Goal: Entertainment & Leisure: Consume media (video, audio)

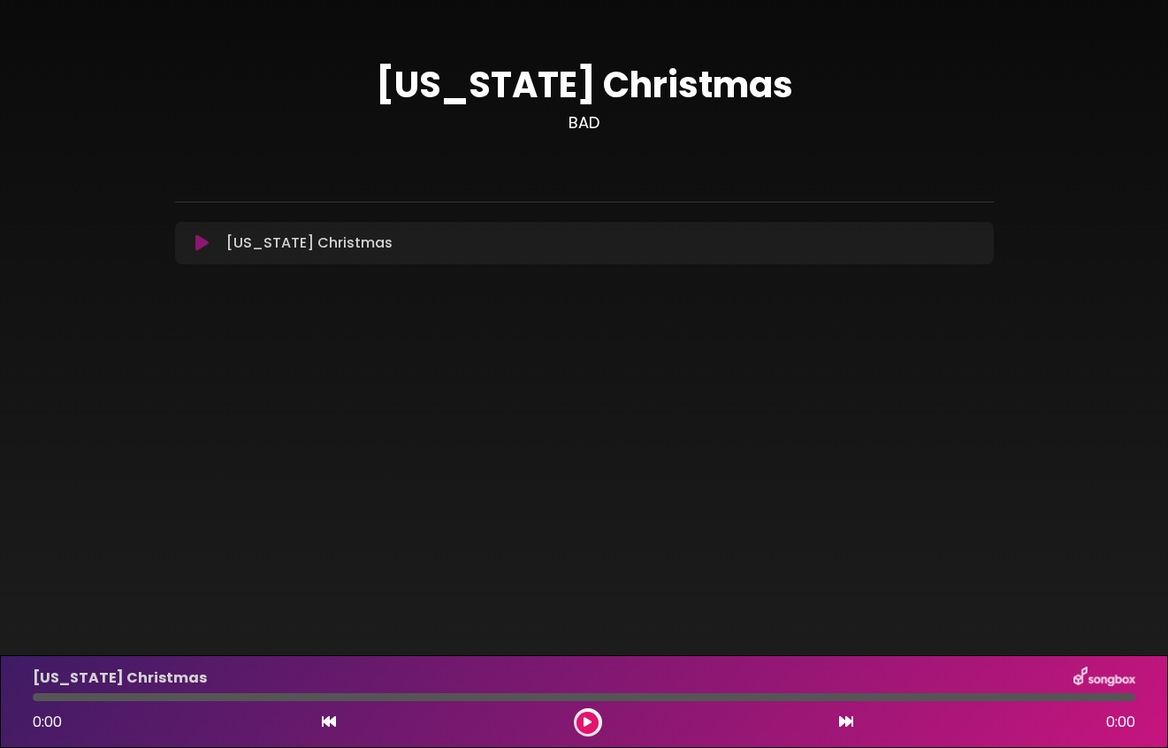
click at [587, 720] on icon at bounding box center [588, 722] width 8 height 11
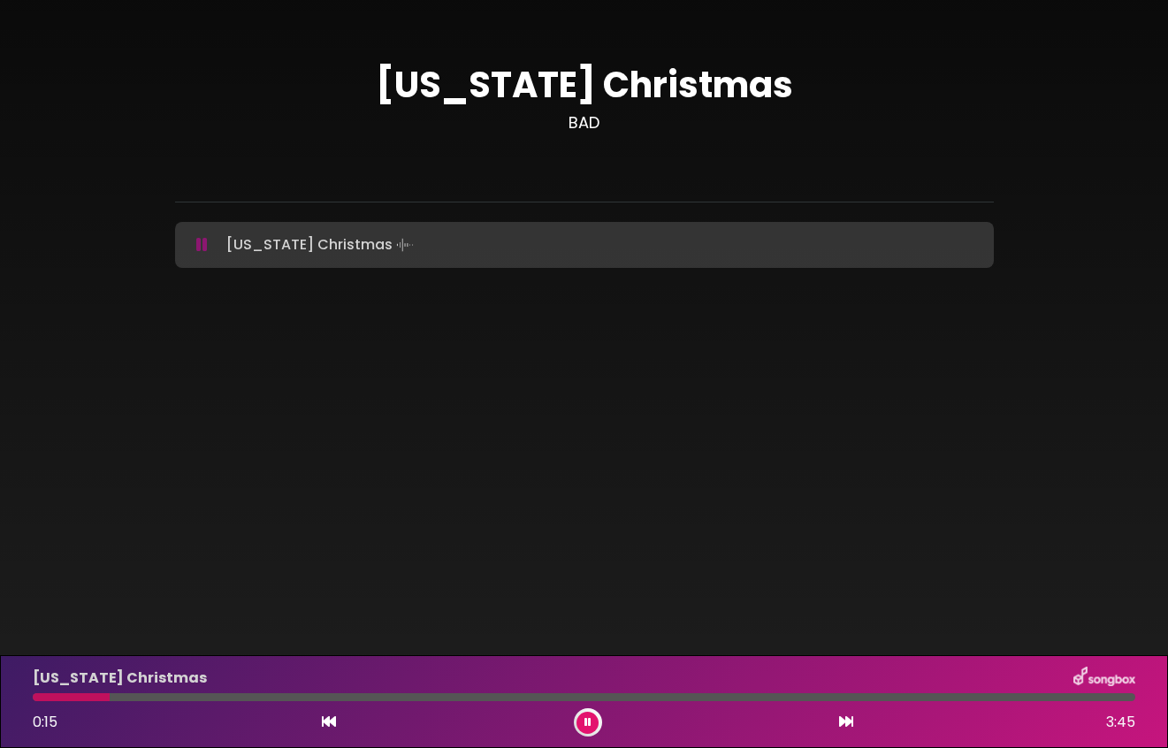
click at [587, 720] on icon at bounding box center [588, 722] width 7 height 11
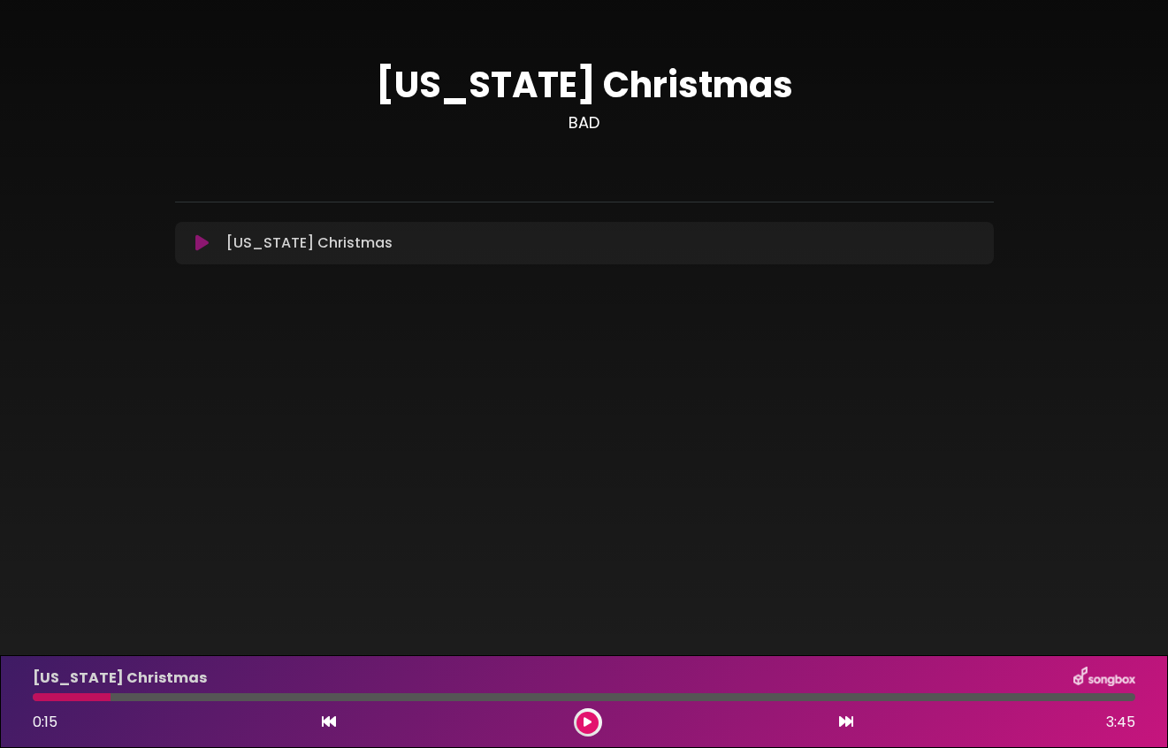
click at [49, 697] on div at bounding box center [72, 697] width 78 height 8
click at [59, 695] on div at bounding box center [72, 697] width 78 height 8
click at [332, 720] on icon at bounding box center [329, 722] width 14 height 14
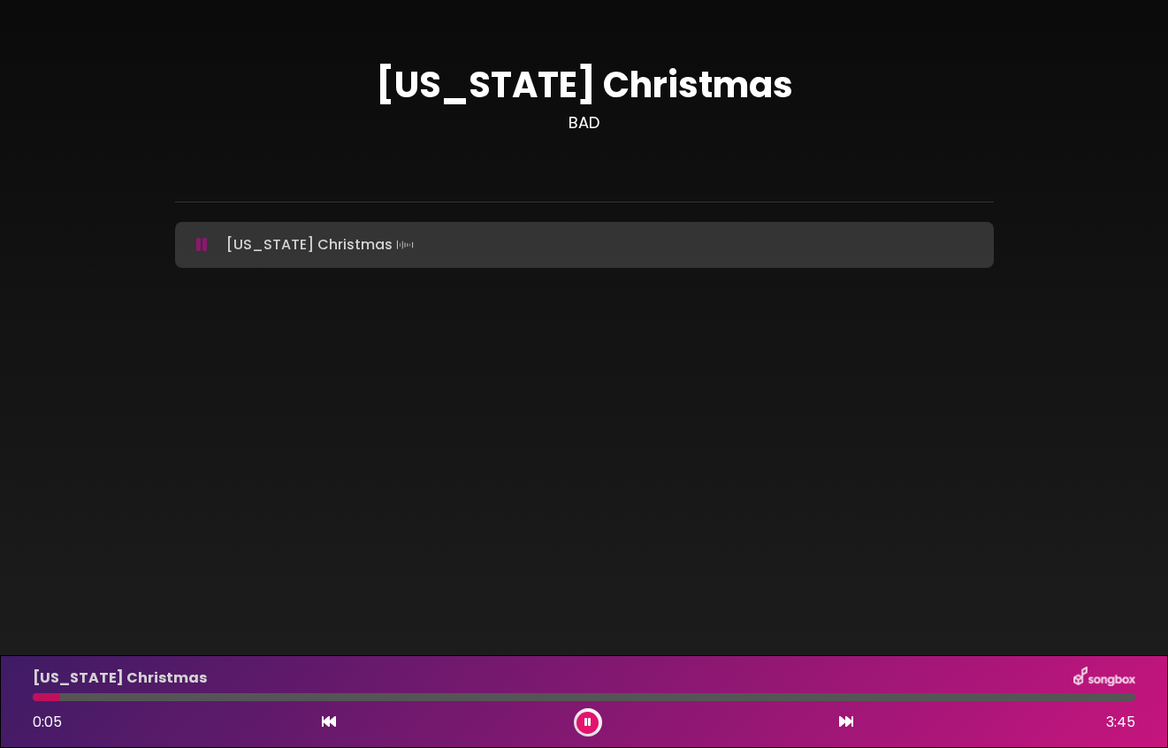
click at [332, 720] on icon at bounding box center [329, 722] width 14 height 14
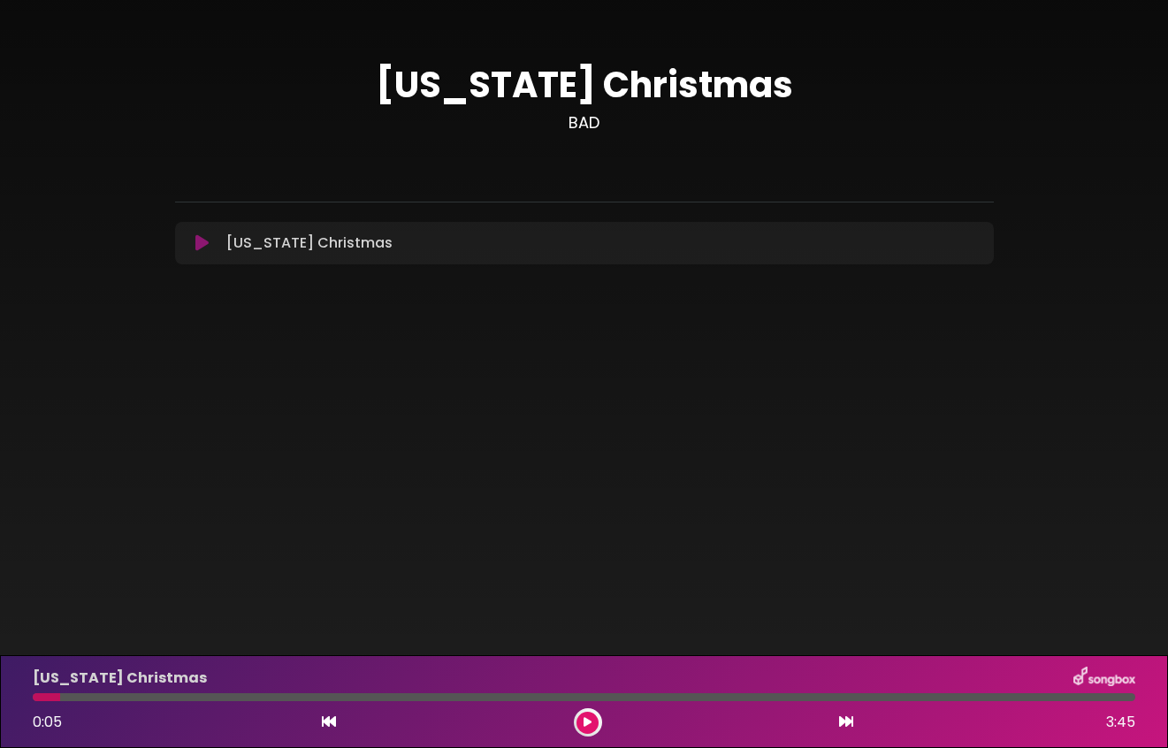
click at [326, 722] on icon at bounding box center [329, 722] width 14 height 14
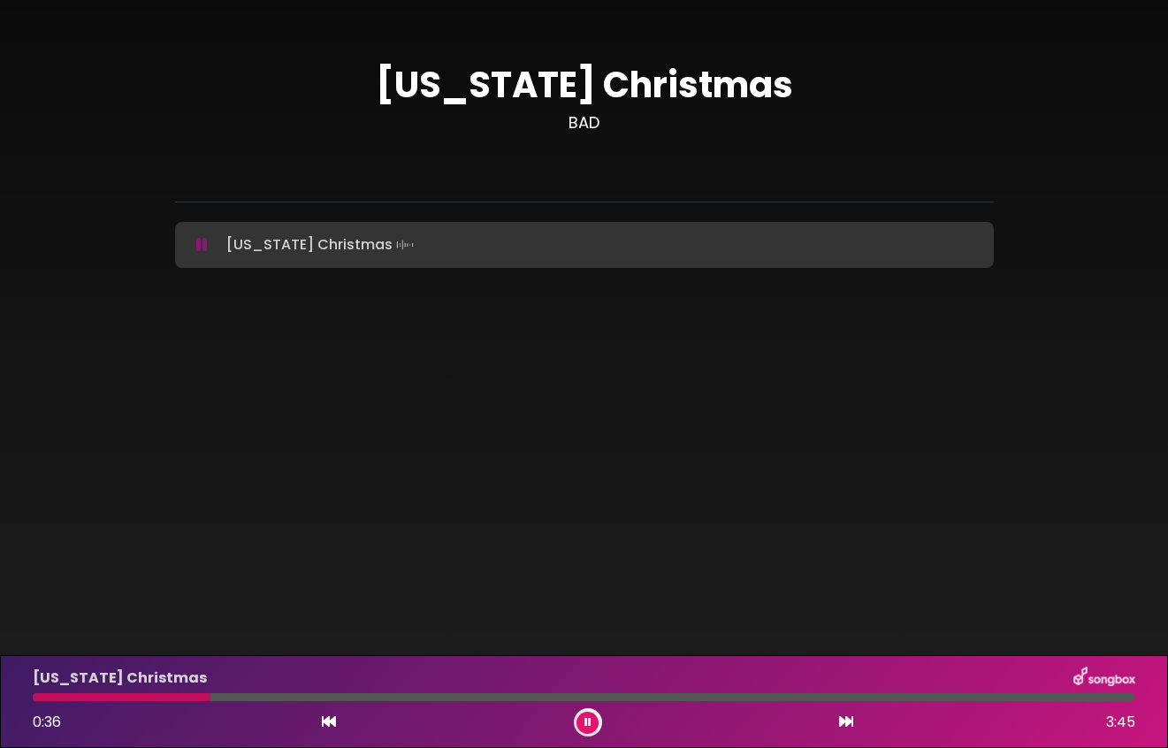
click at [586, 723] on icon at bounding box center [588, 722] width 7 height 11
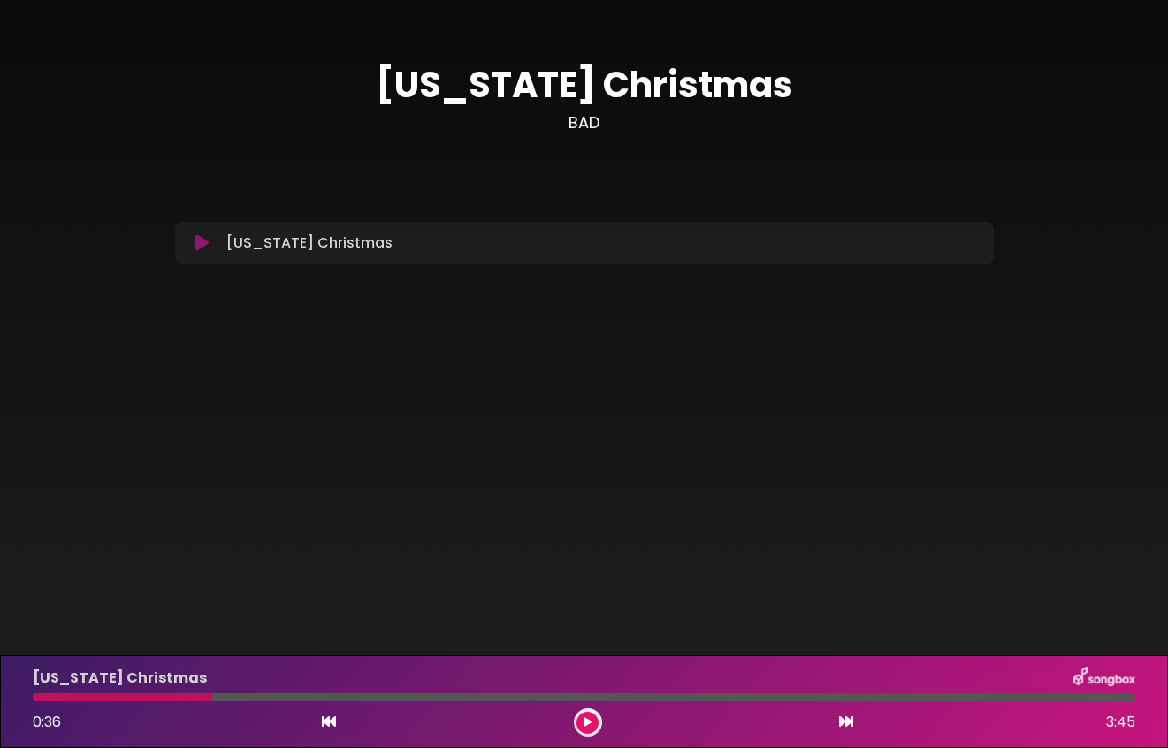
drag, startPoint x: 209, startPoint y: 694, endPoint x: 58, endPoint y: 696, distance: 150.3
click at [58, 696] on div at bounding box center [123, 697] width 180 height 8
drag, startPoint x: 209, startPoint y: 697, endPoint x: 157, endPoint y: 702, distance: 52.4
click at [157, 702] on div "California Christmas 0:36 3:45" at bounding box center [584, 702] width 1124 height 70
click at [327, 719] on icon at bounding box center [329, 722] width 14 height 14
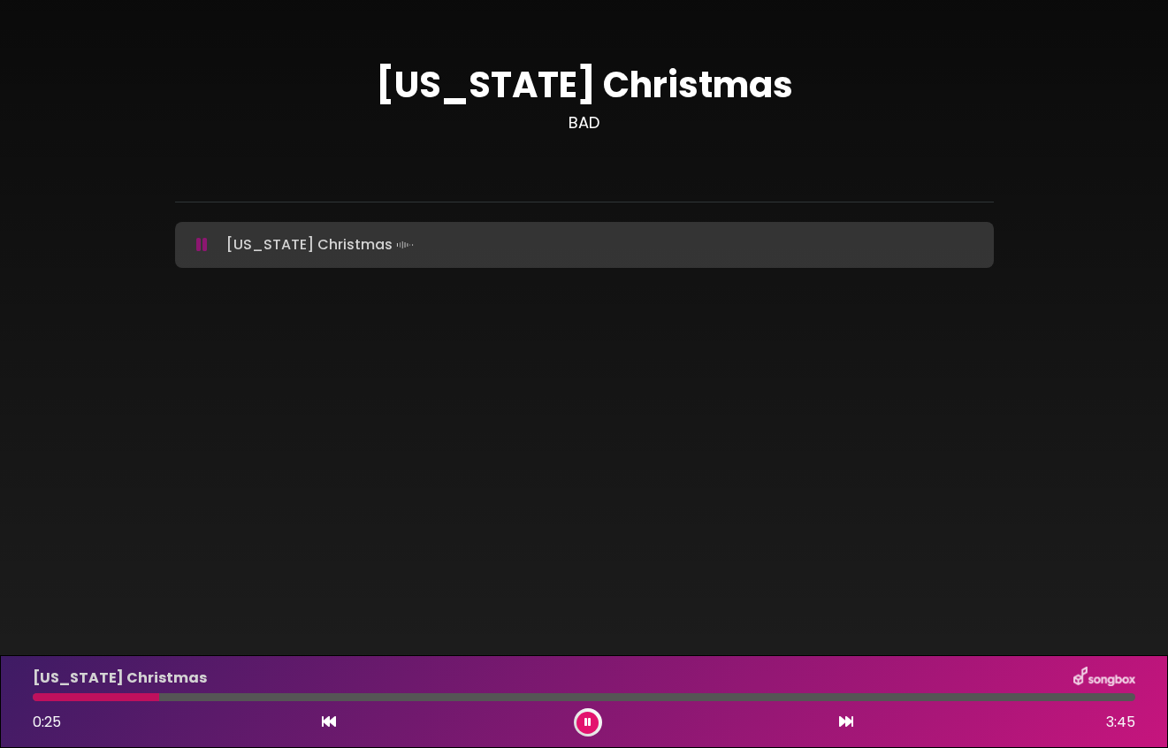
click at [327, 719] on icon at bounding box center [329, 722] width 14 height 14
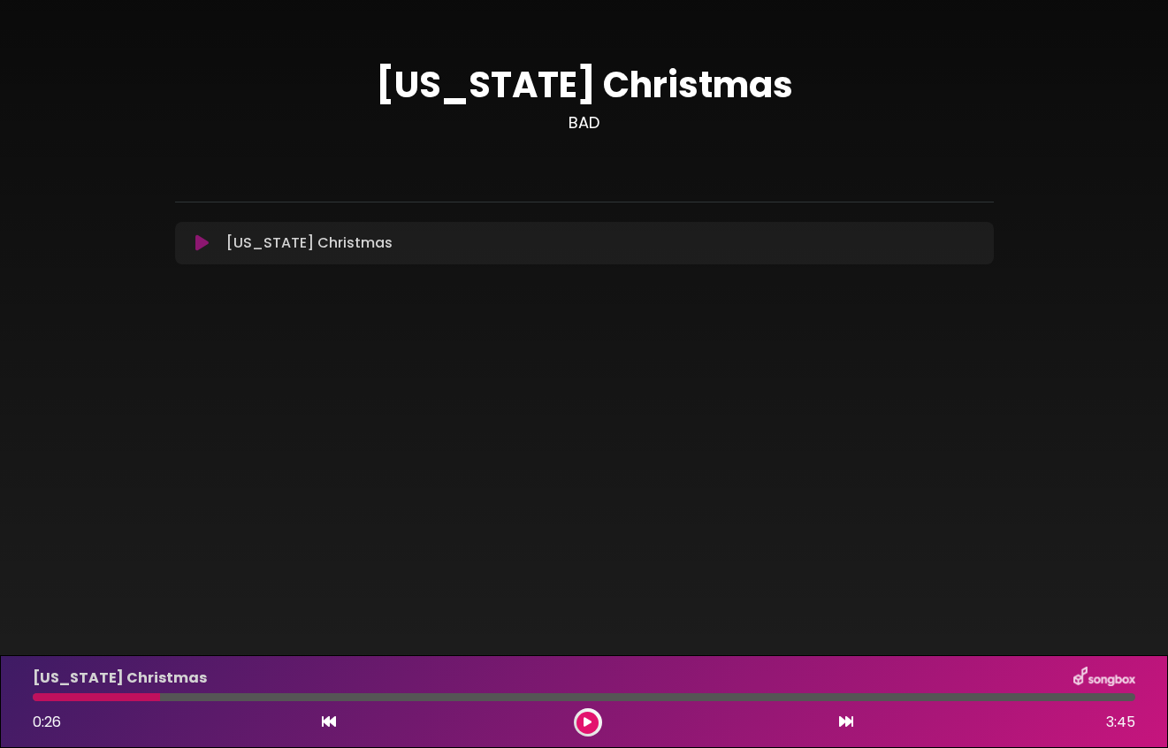
click at [329, 720] on icon at bounding box center [329, 722] width 14 height 14
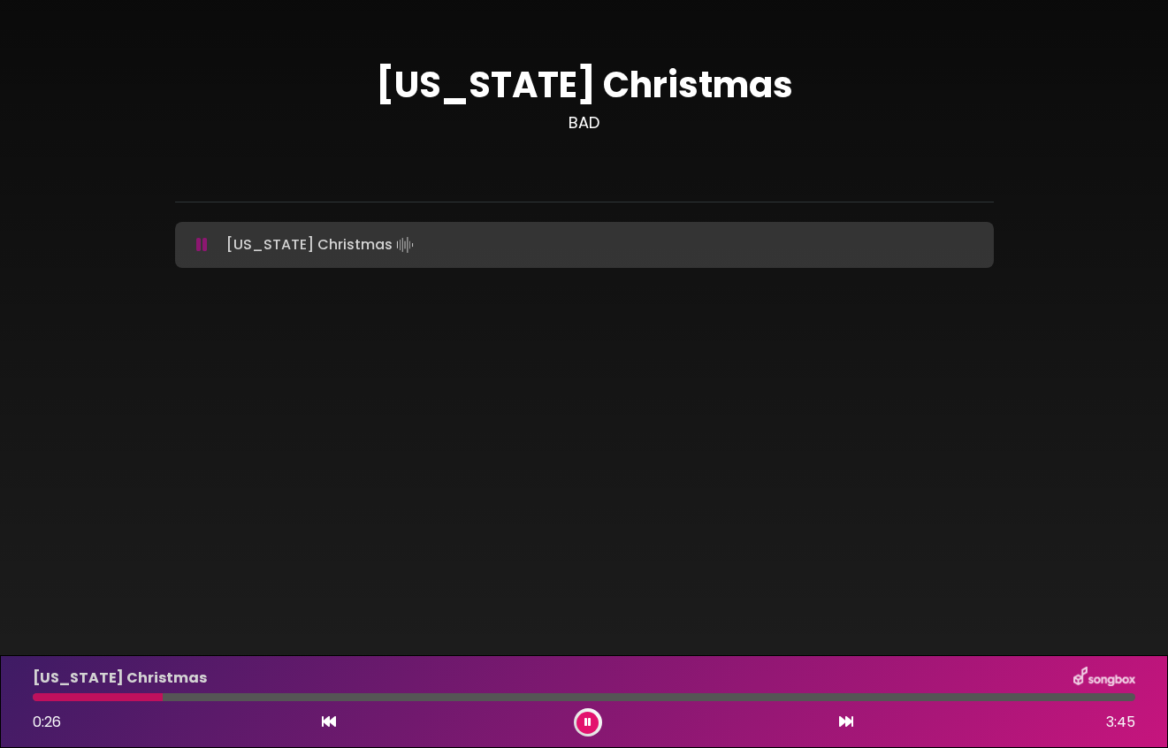
click at [329, 720] on icon at bounding box center [329, 722] width 14 height 14
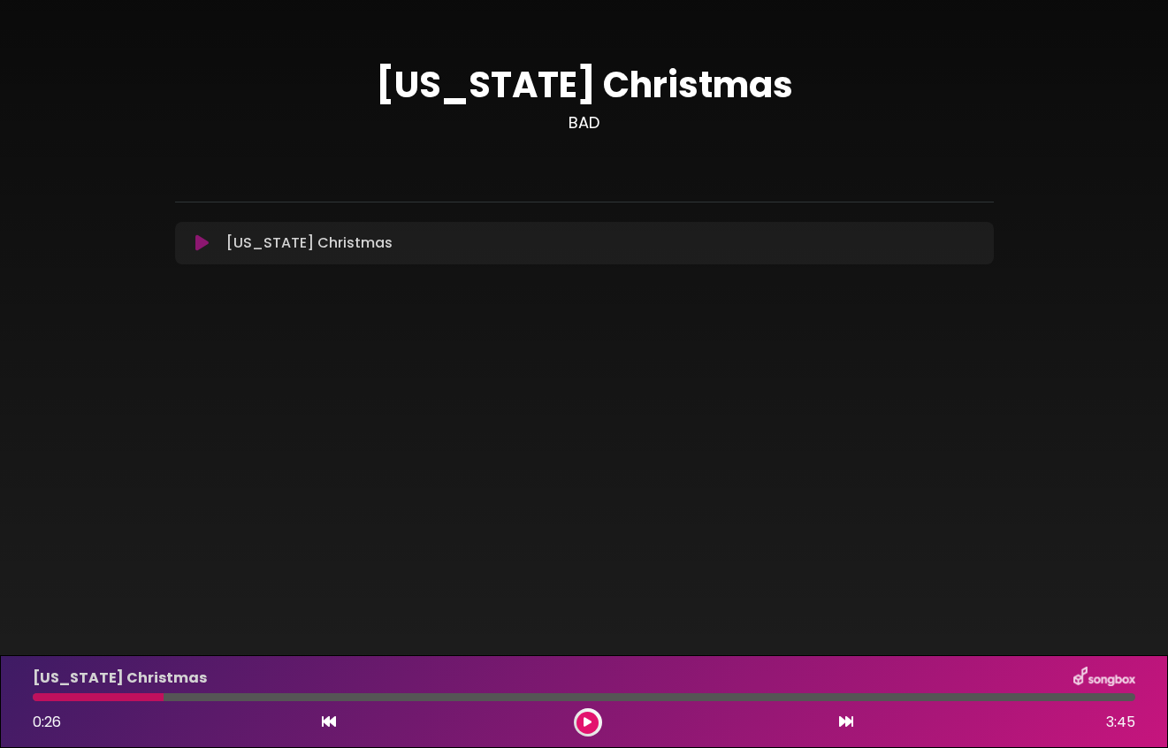
click at [329, 720] on icon at bounding box center [329, 722] width 14 height 14
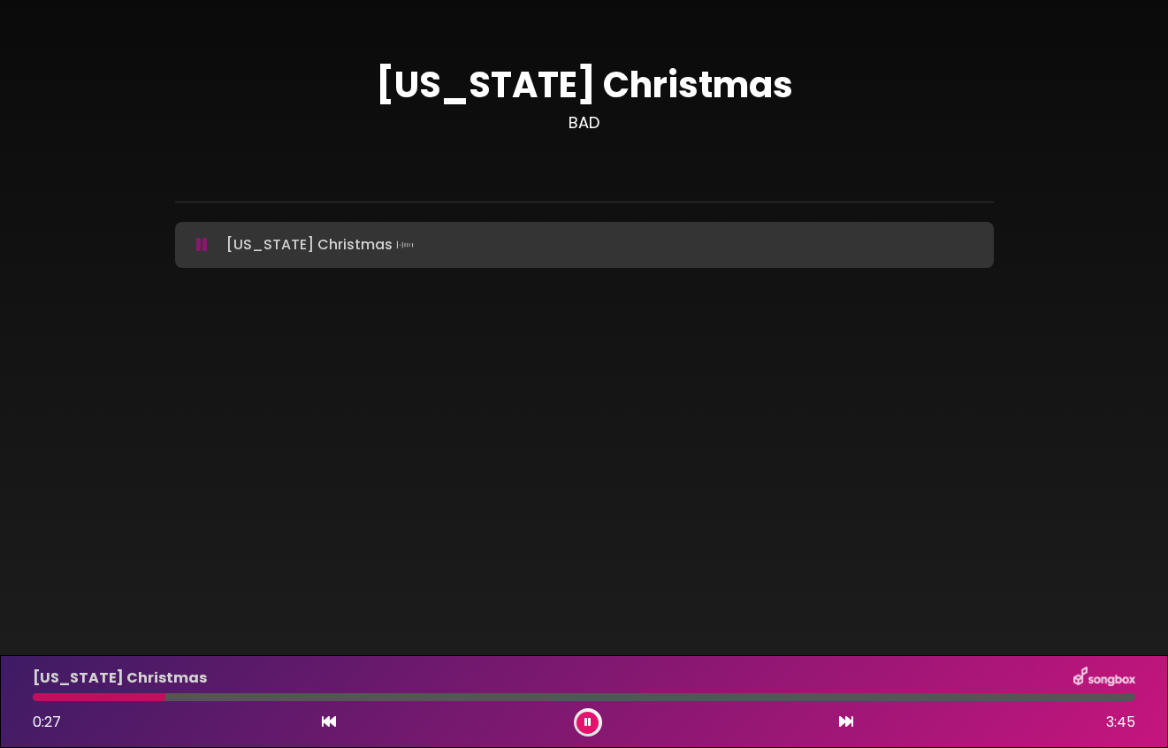
click at [329, 720] on icon at bounding box center [329, 722] width 14 height 14
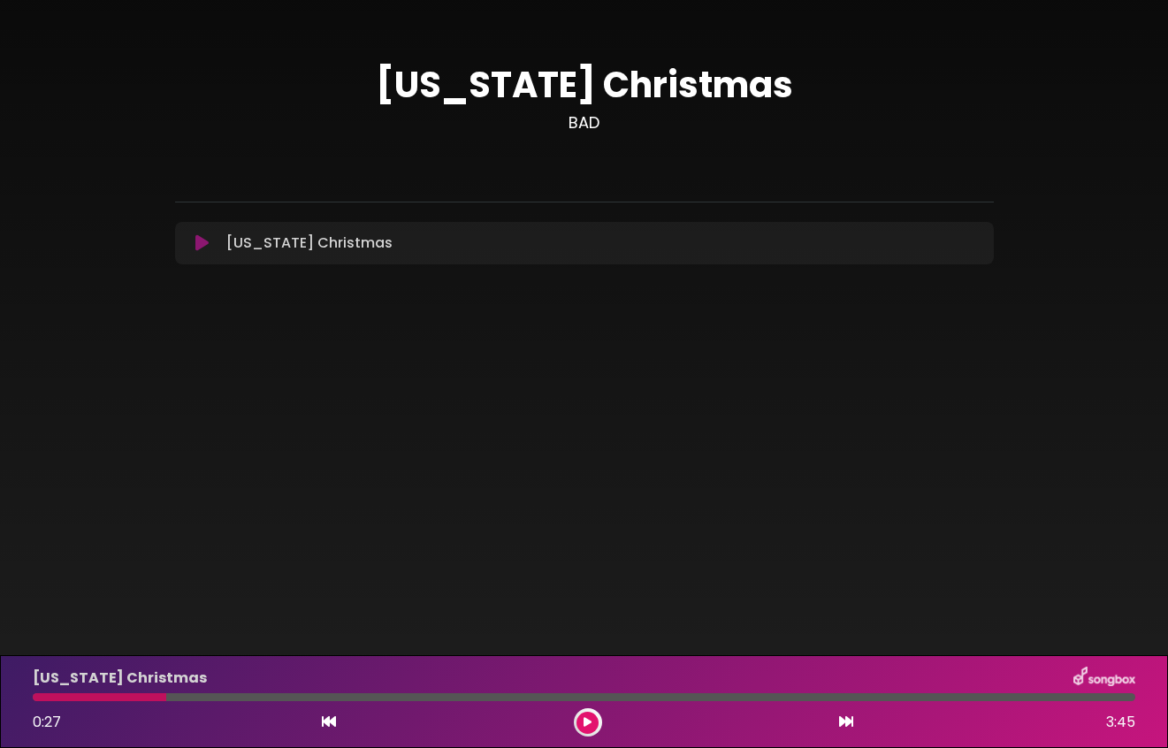
click at [329, 720] on icon at bounding box center [329, 722] width 14 height 14
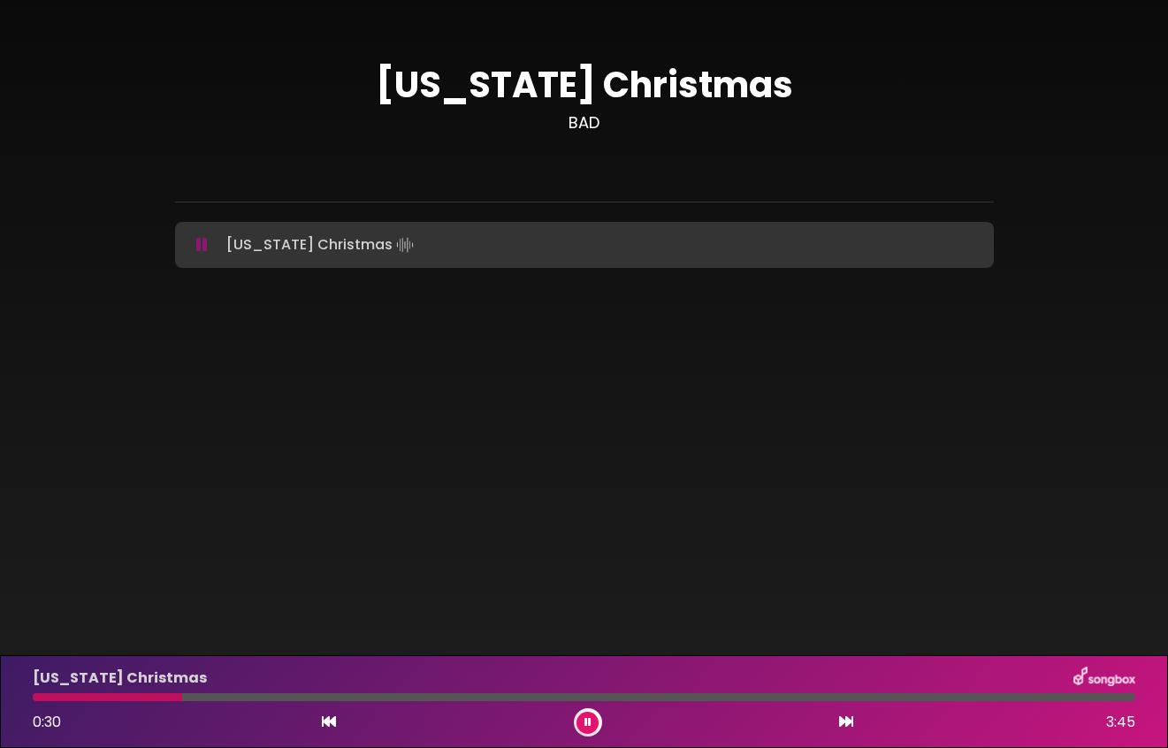
click at [329, 720] on icon at bounding box center [329, 722] width 14 height 14
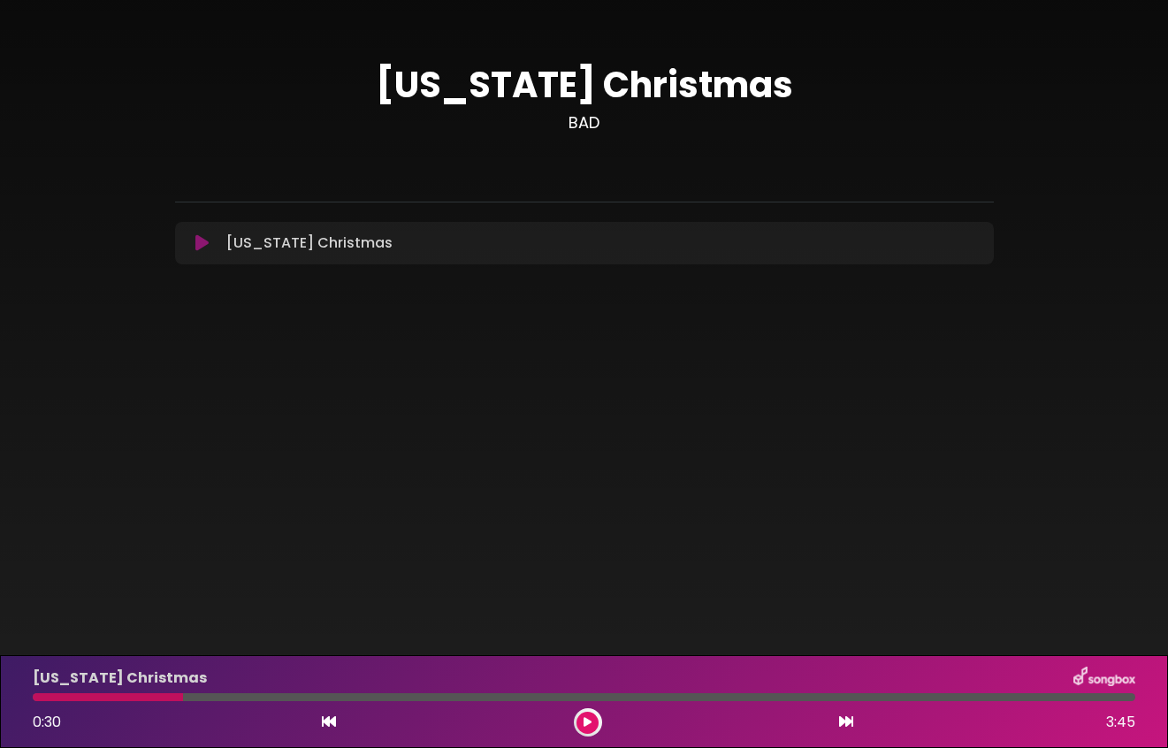
click at [329, 722] on icon at bounding box center [329, 722] width 14 height 14
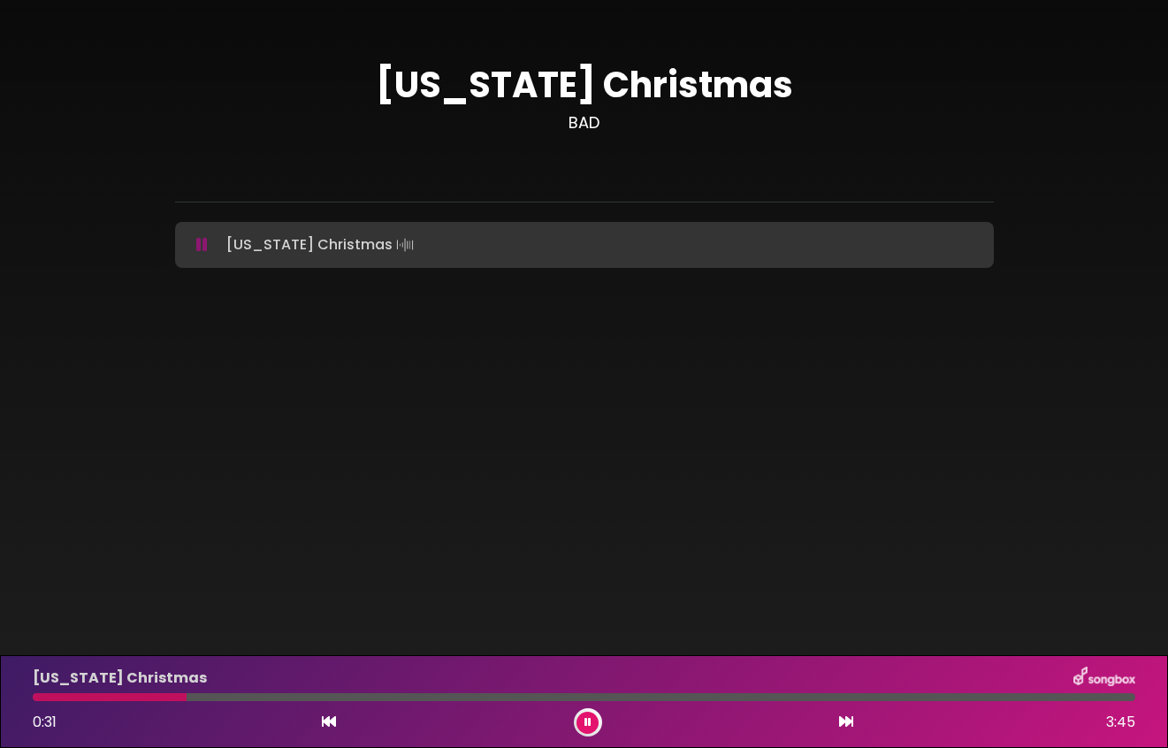
click at [329, 722] on icon at bounding box center [329, 722] width 14 height 14
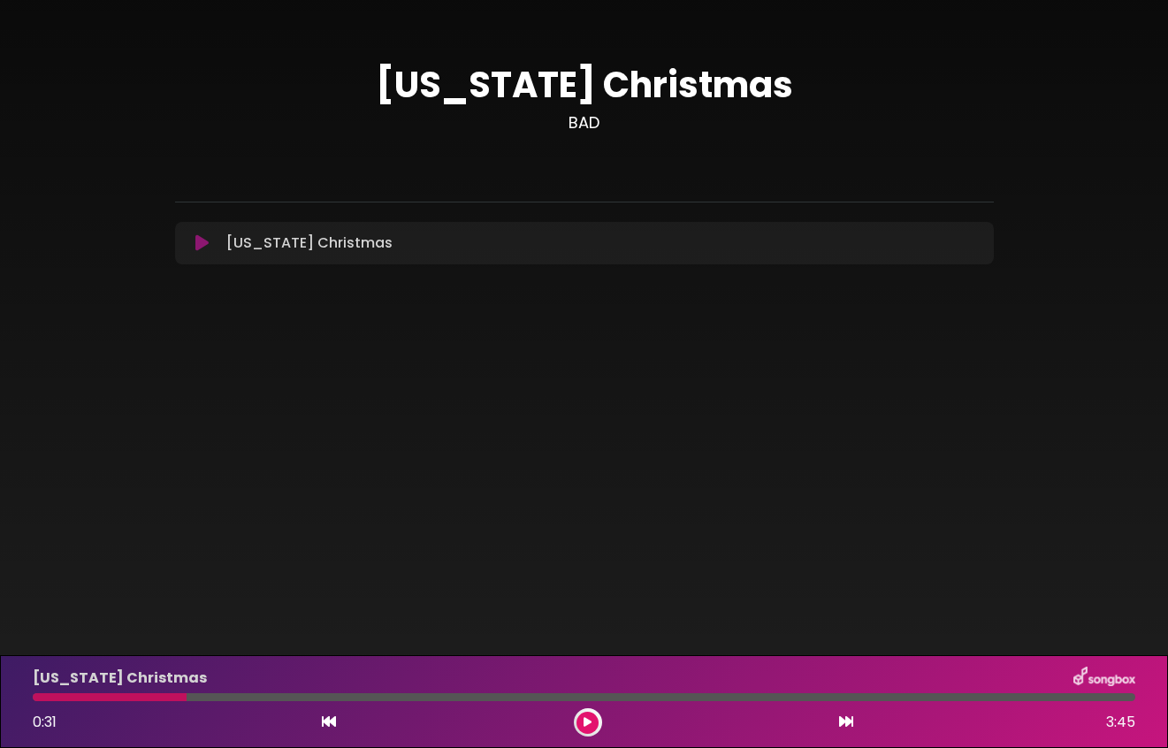
click at [40, 698] on div at bounding box center [110, 697] width 154 height 8
click at [48, 696] on div at bounding box center [110, 697] width 154 height 8
click at [584, 721] on icon at bounding box center [588, 722] width 8 height 11
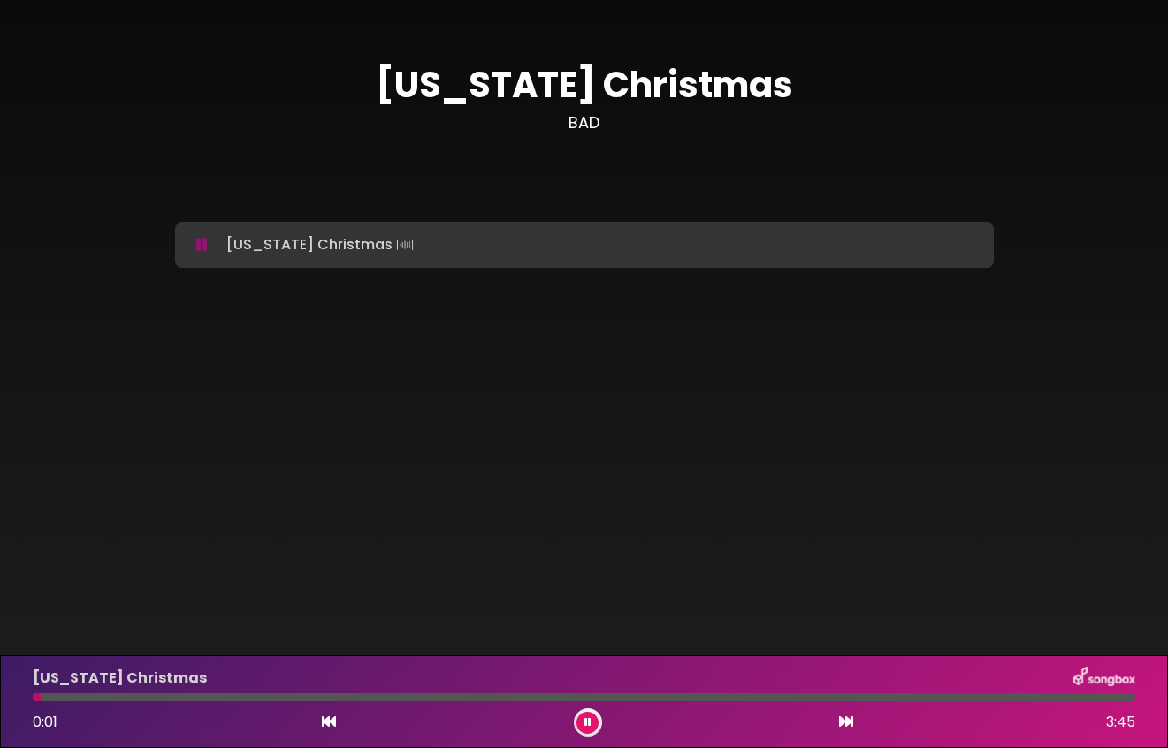
click at [585, 721] on icon at bounding box center [588, 722] width 7 height 11
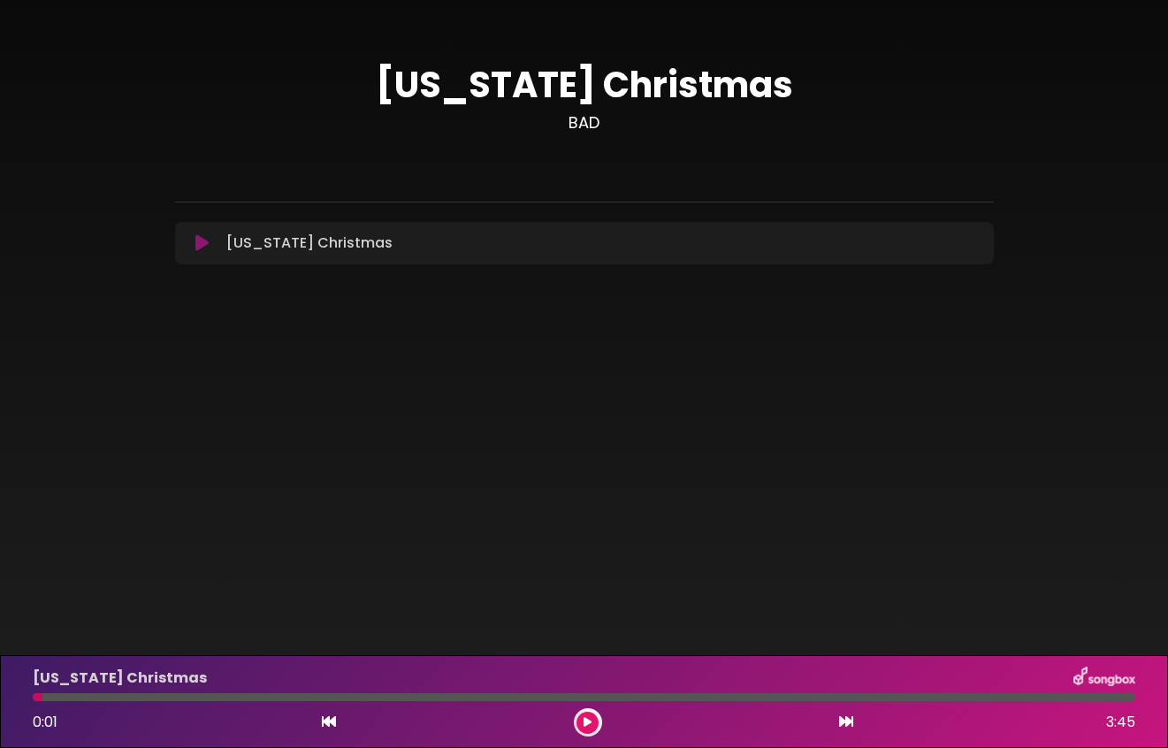
click at [588, 723] on icon at bounding box center [588, 722] width 8 height 11
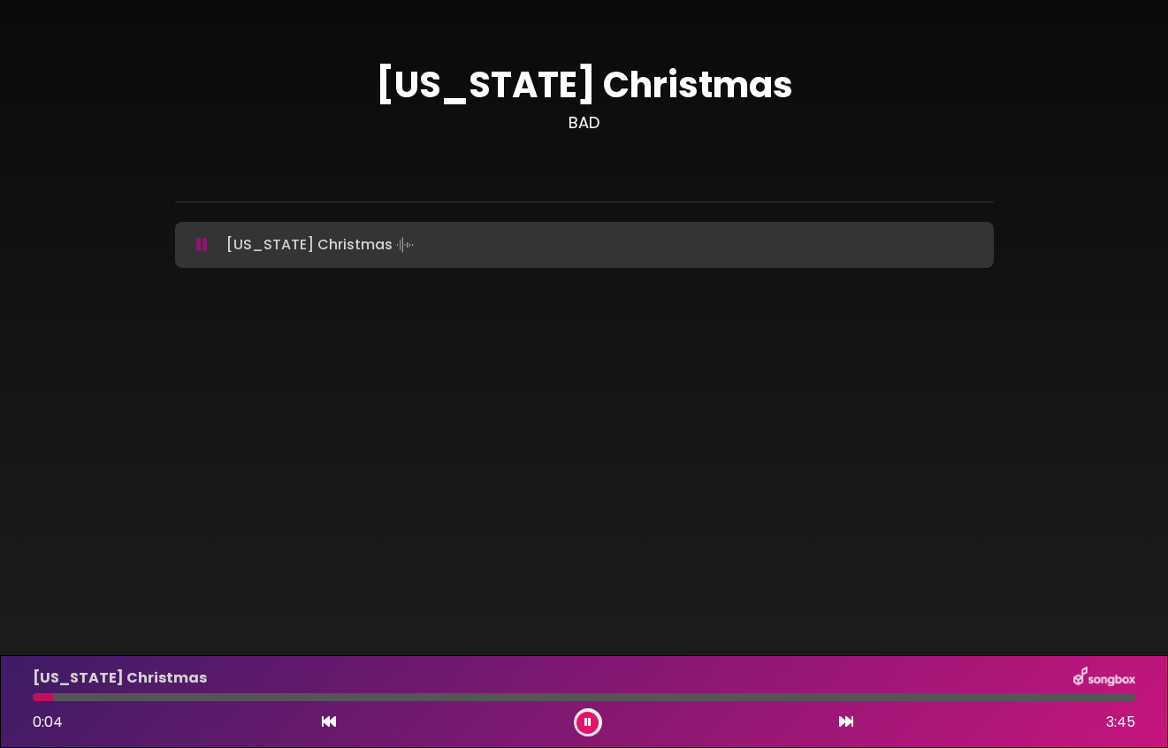
click at [588, 723] on icon at bounding box center [588, 722] width 7 height 11
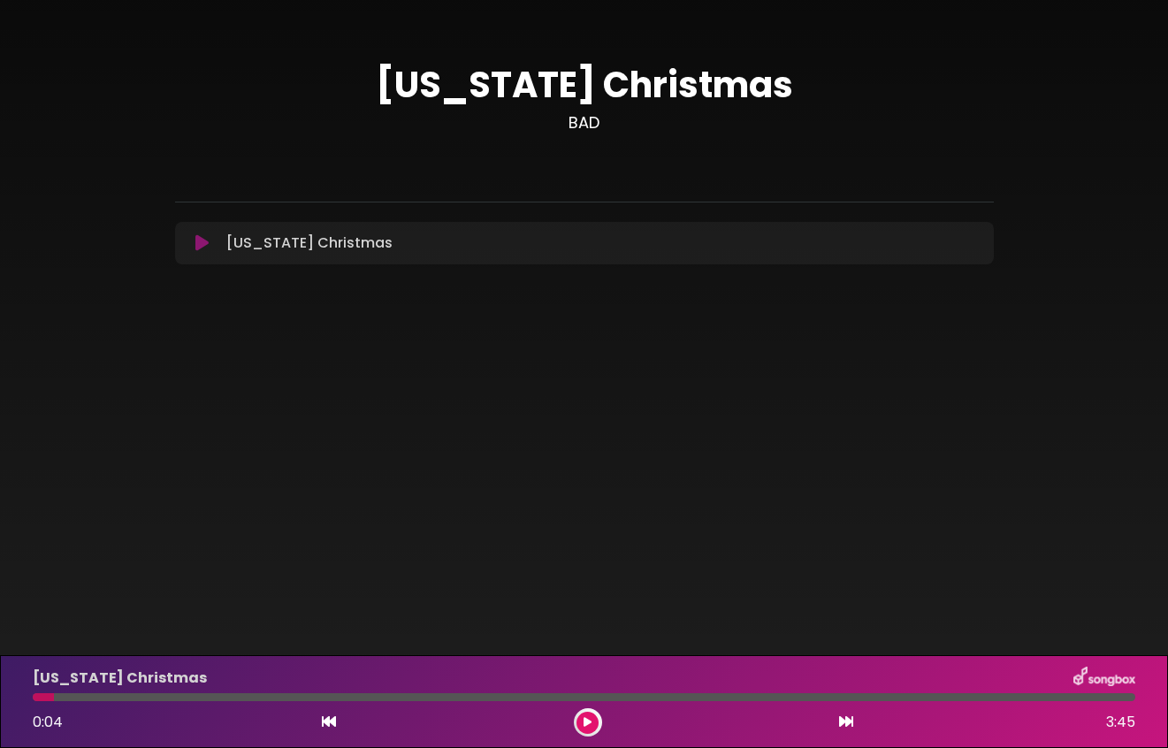
click at [588, 725] on icon at bounding box center [588, 722] width 8 height 11
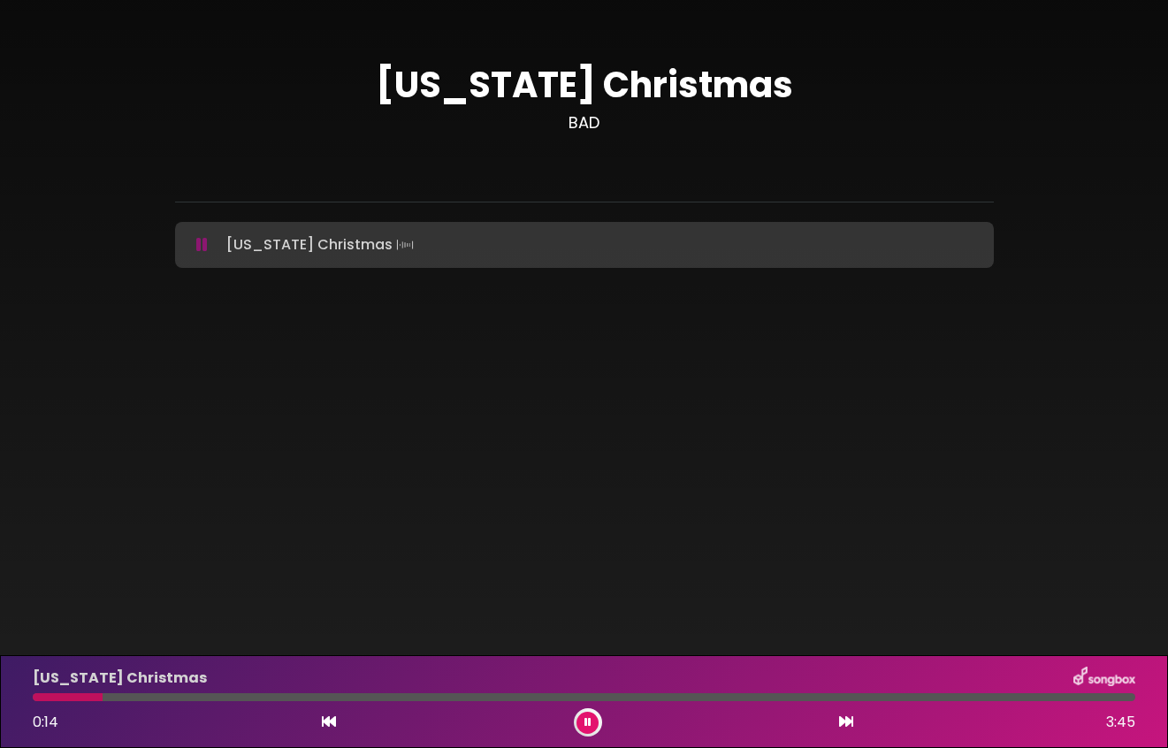
click at [588, 725] on icon at bounding box center [588, 722] width 7 height 11
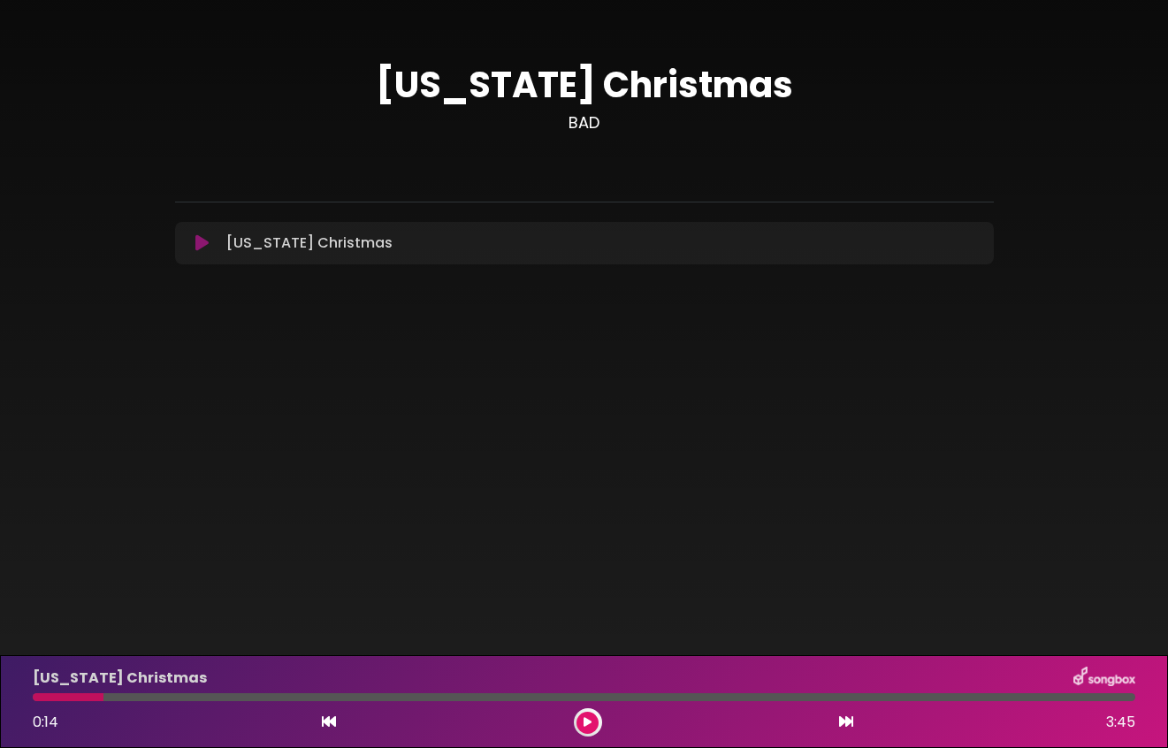
click at [587, 723] on icon at bounding box center [588, 722] width 8 height 11
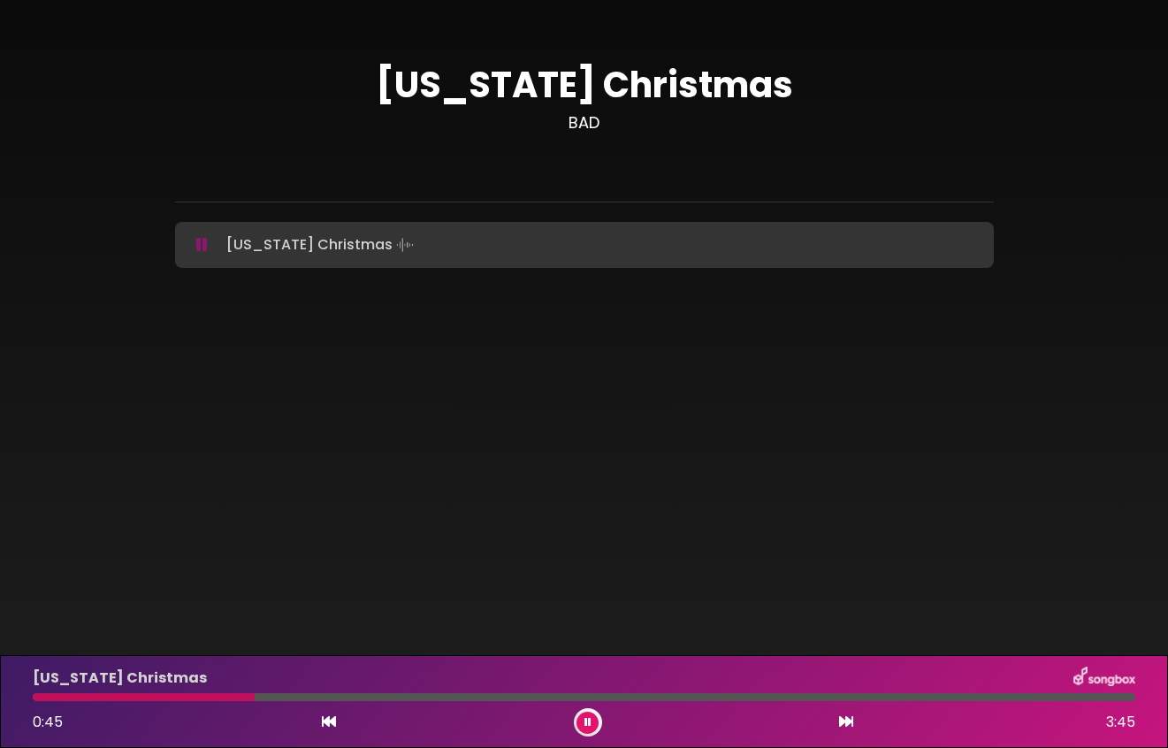
click at [587, 723] on icon at bounding box center [588, 722] width 7 height 11
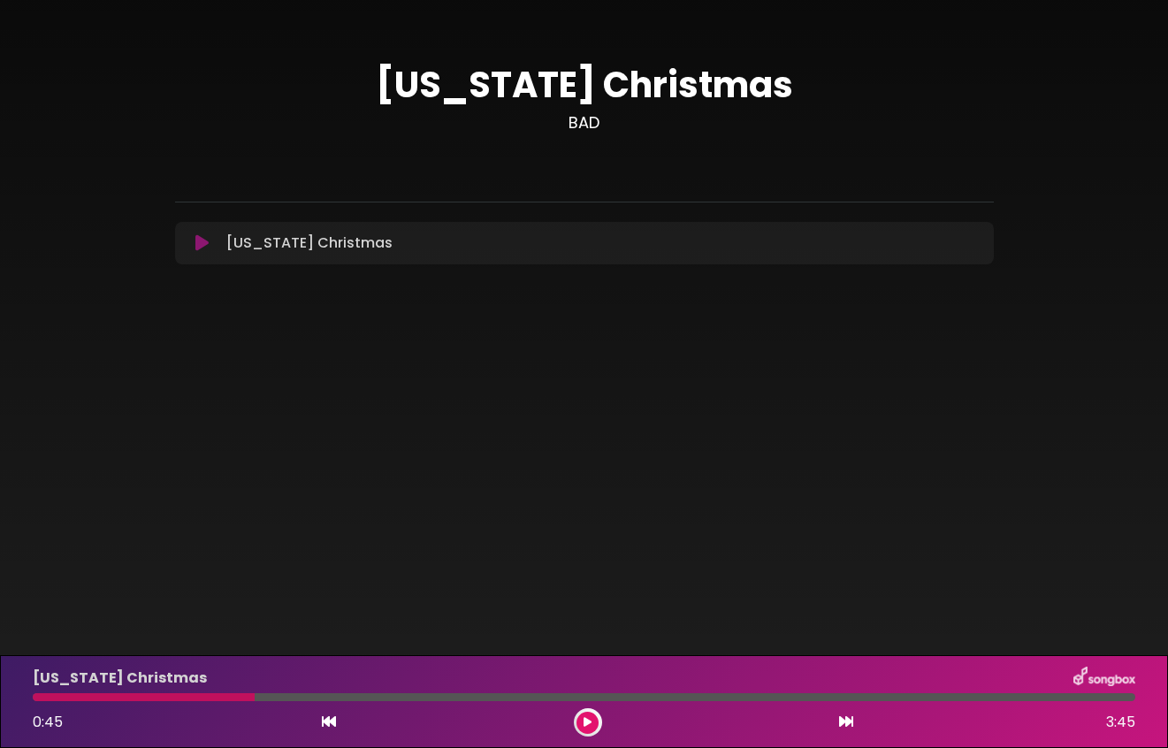
click at [325, 724] on icon at bounding box center [329, 722] width 14 height 14
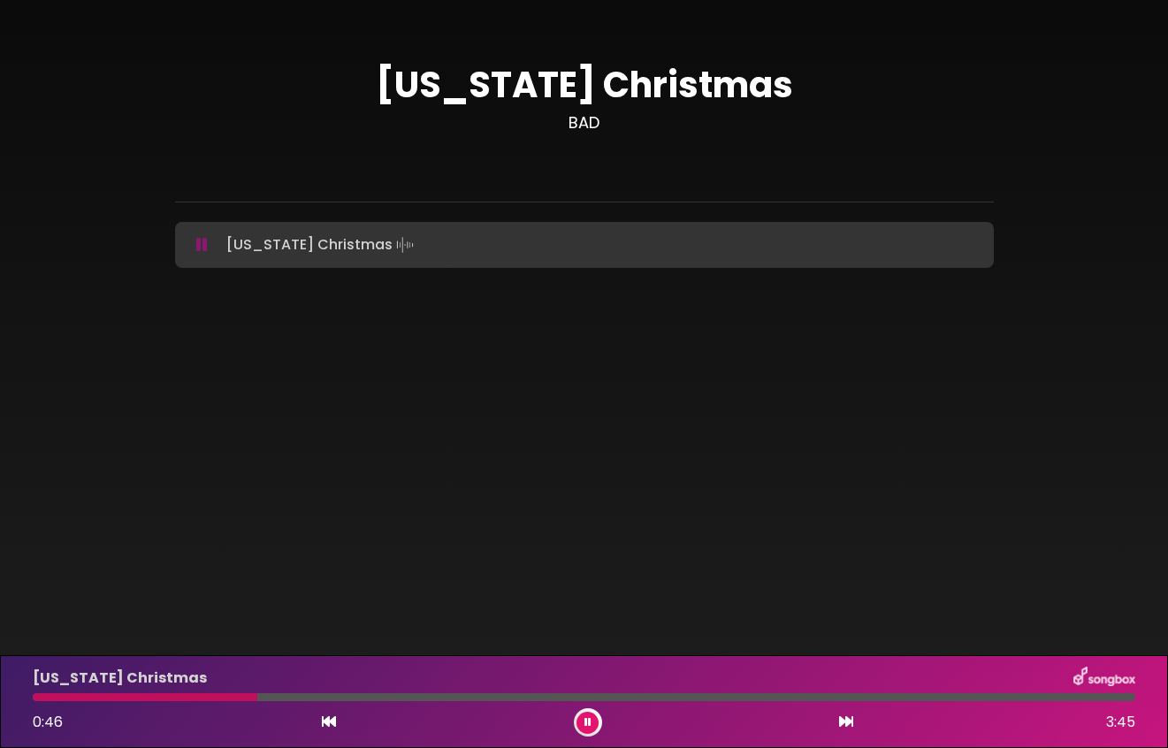
click at [325, 724] on icon at bounding box center [329, 722] width 14 height 14
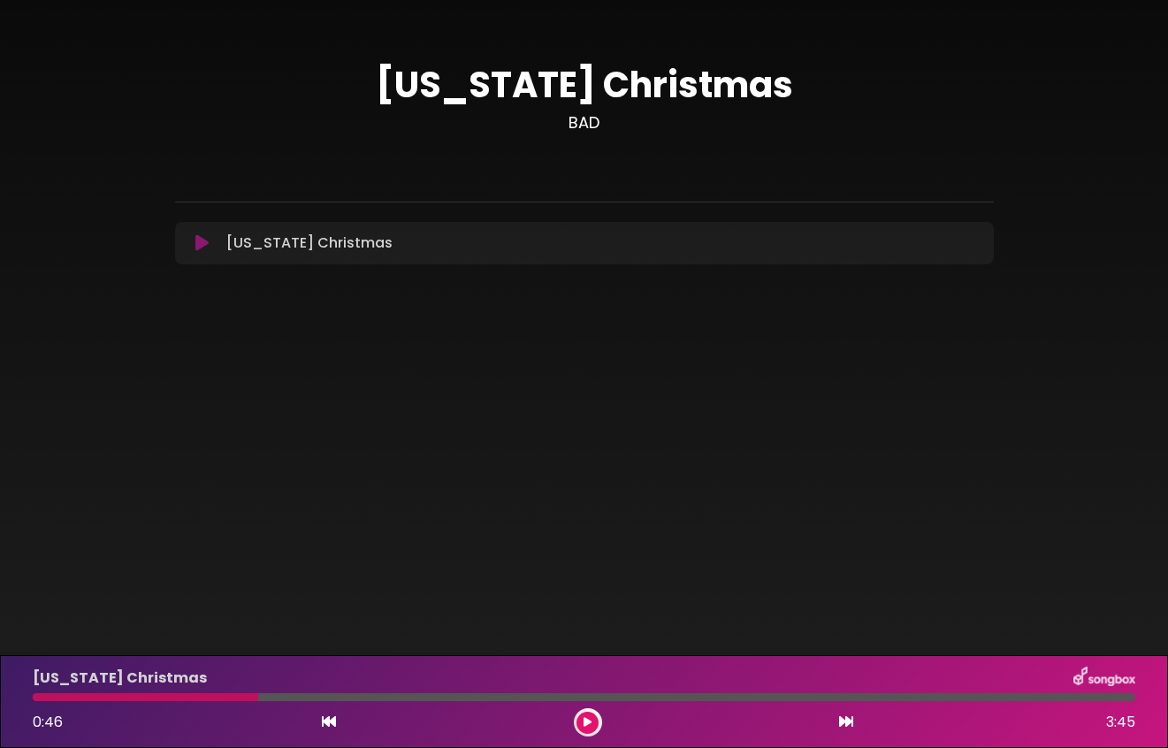
click at [325, 724] on icon at bounding box center [329, 722] width 14 height 14
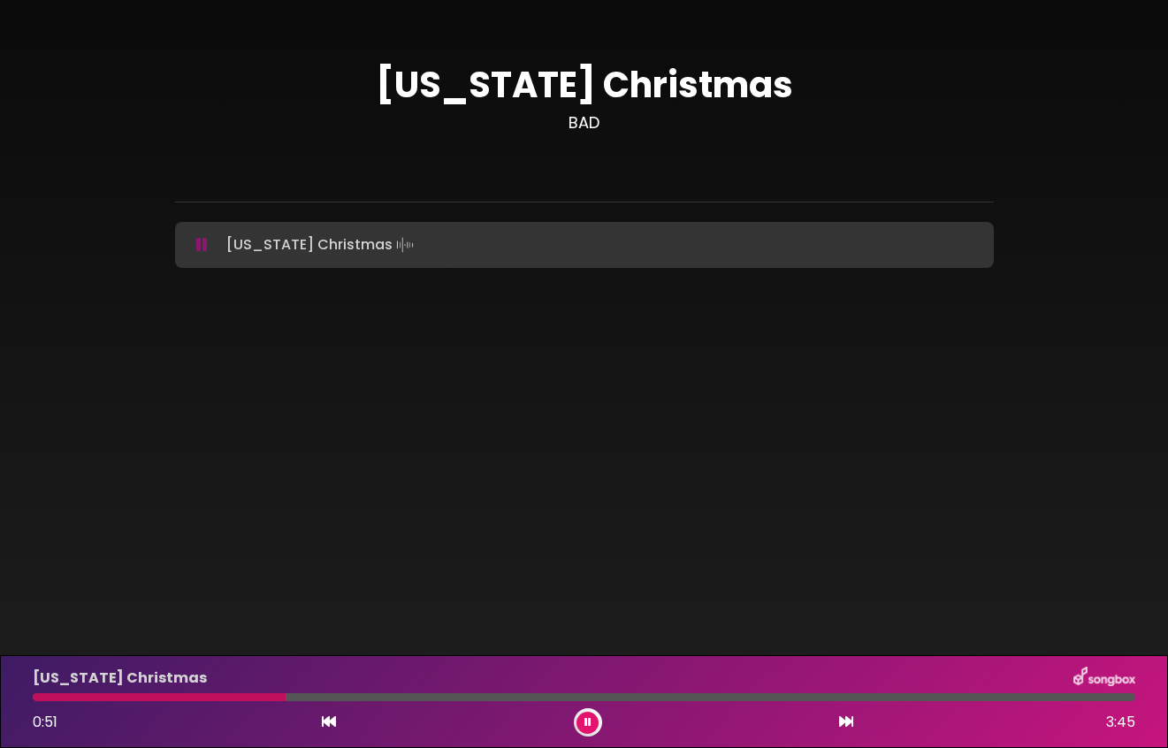
click at [591, 715] on button at bounding box center [588, 723] width 22 height 22
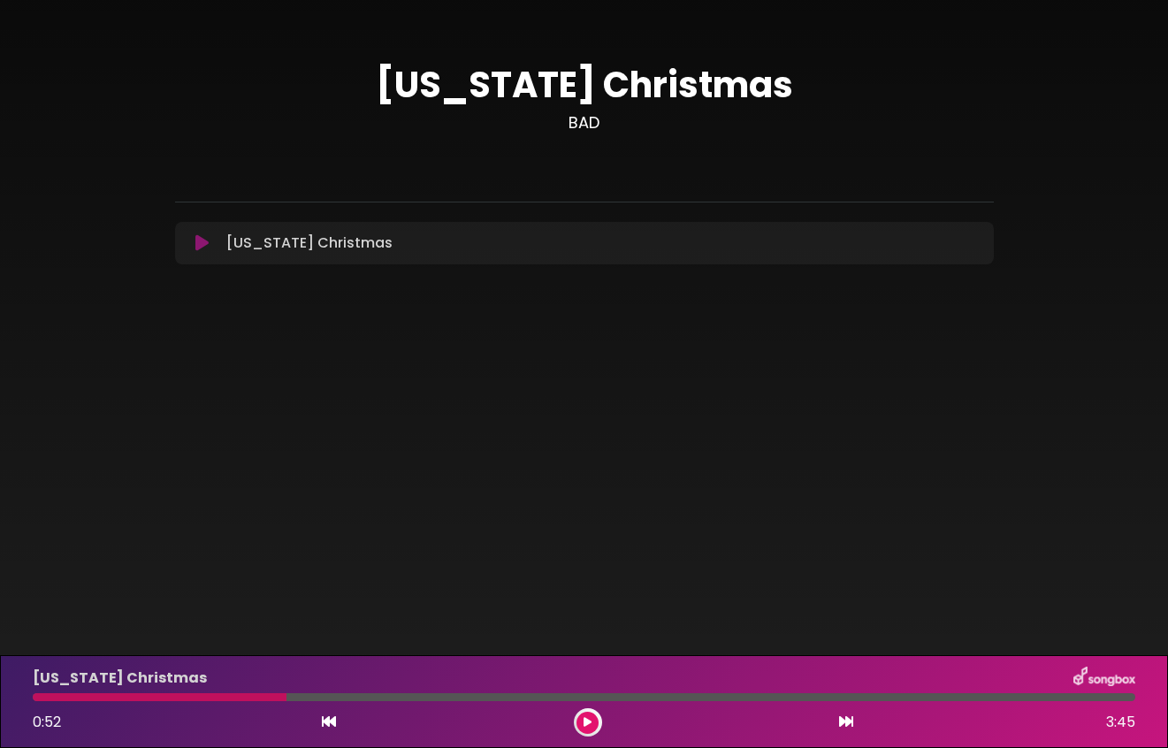
click at [590, 723] on icon at bounding box center [588, 722] width 8 height 11
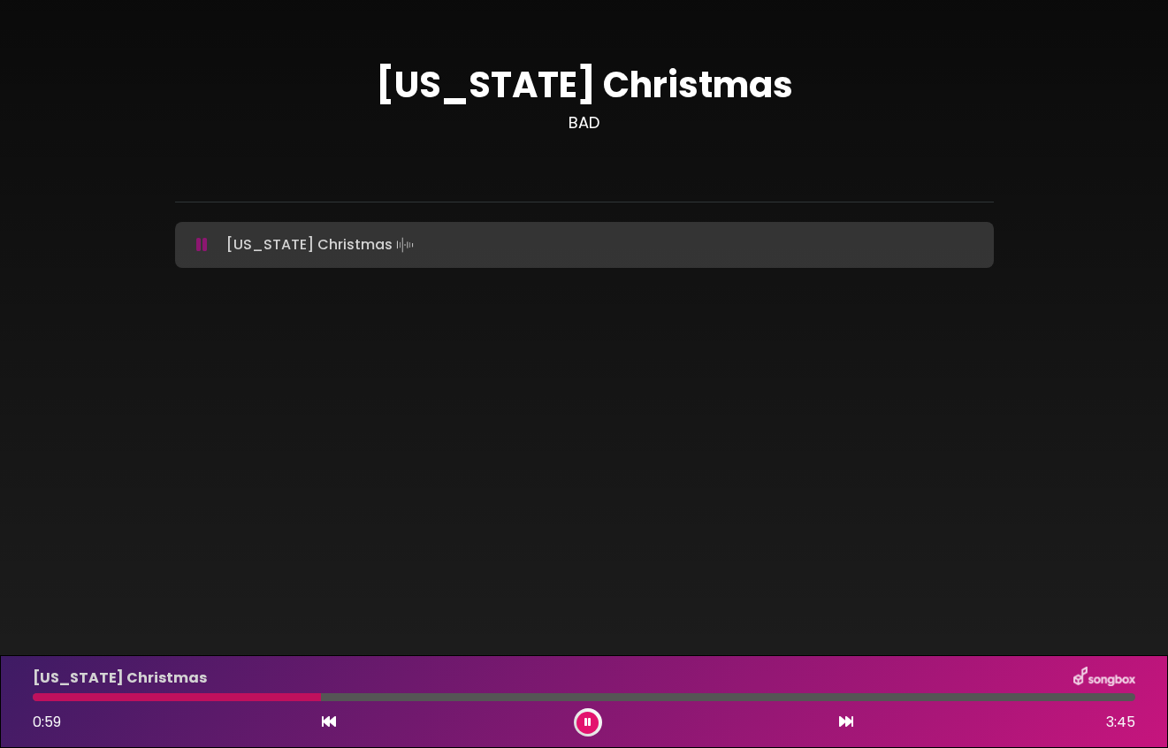
click at [593, 723] on button at bounding box center [588, 723] width 22 height 22
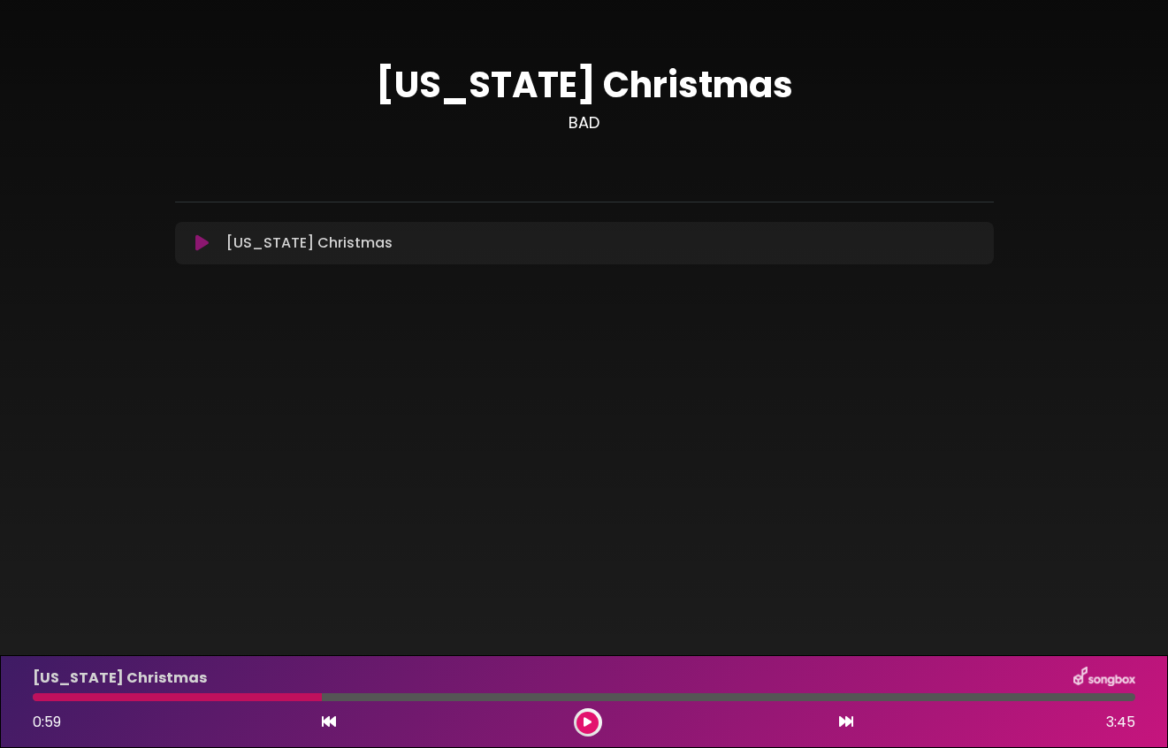
click at [593, 723] on button at bounding box center [588, 723] width 22 height 22
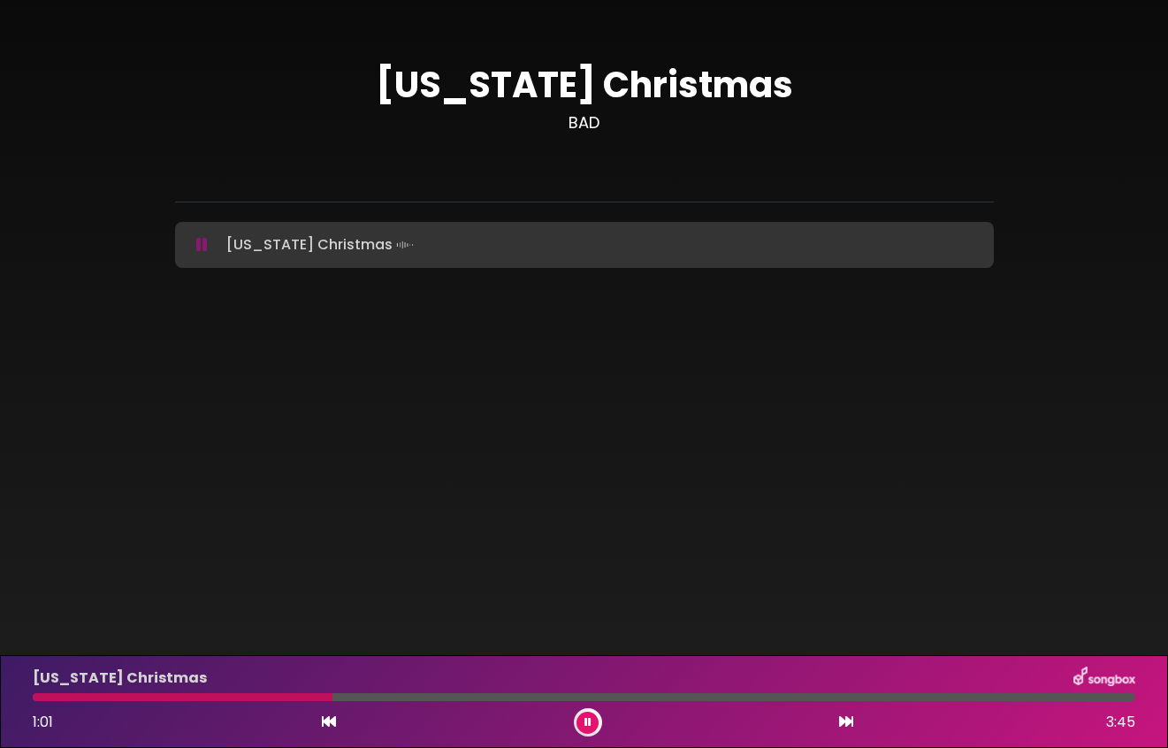
click at [593, 723] on button at bounding box center [588, 723] width 22 height 22
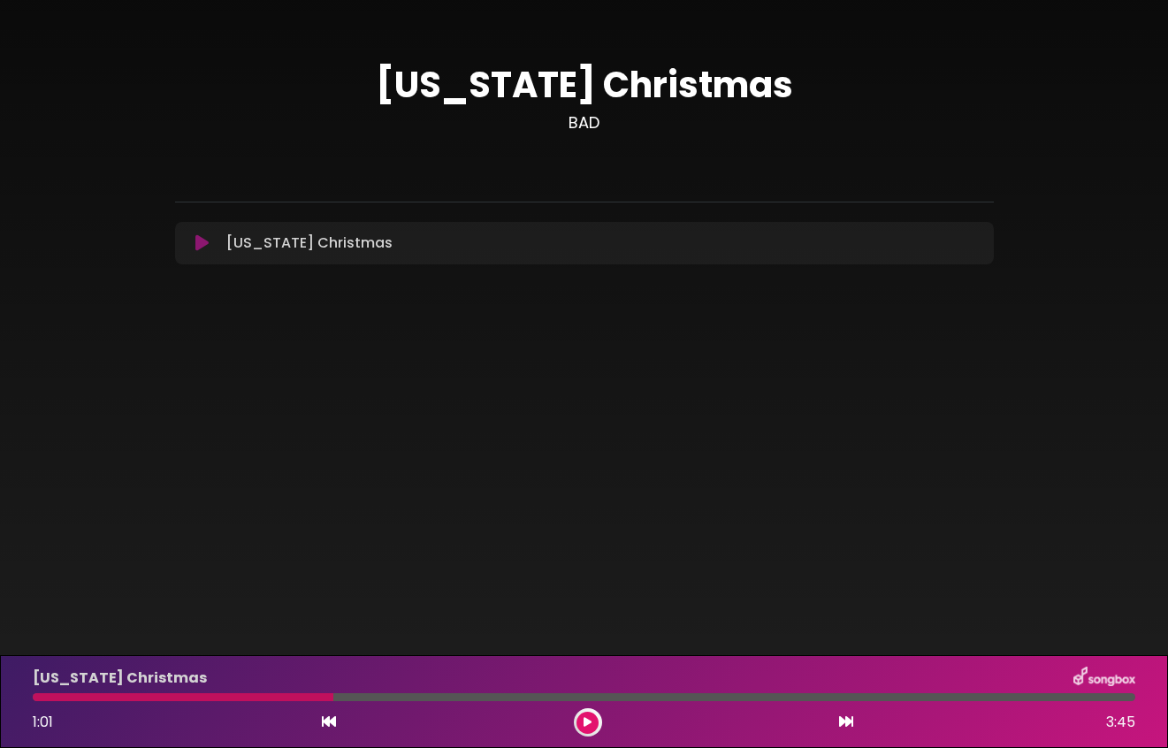
click at [585, 720] on icon at bounding box center [588, 722] width 8 height 11
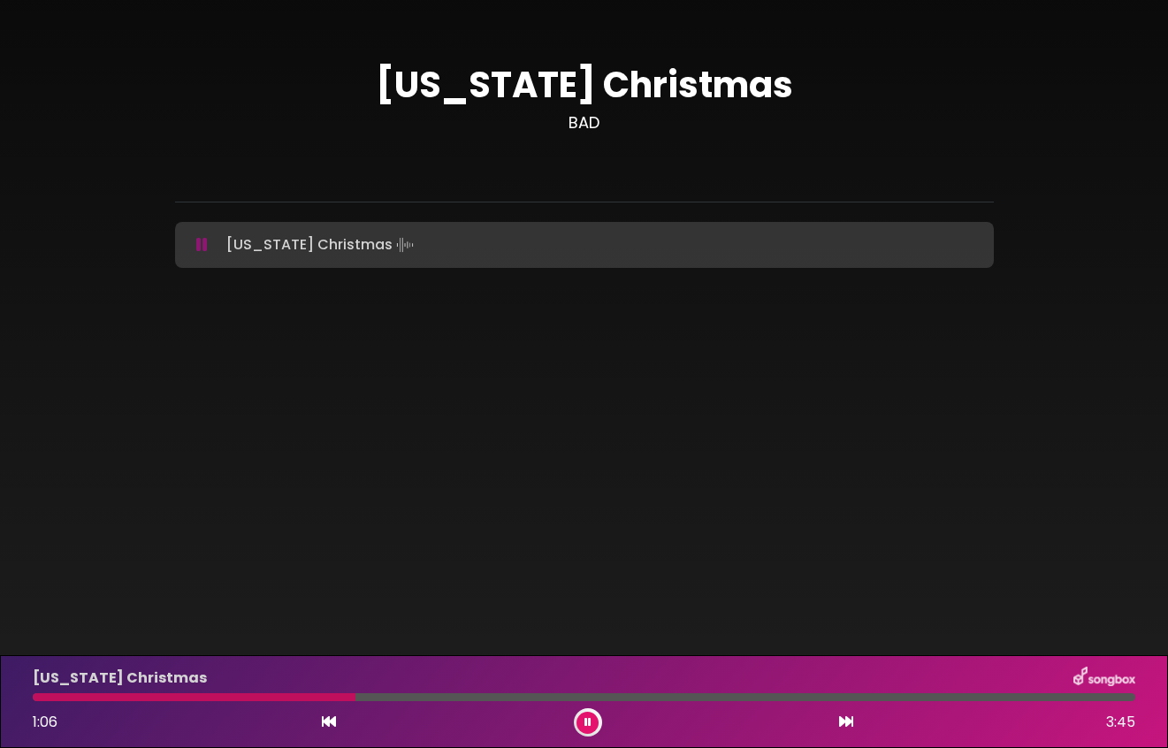
click at [585, 720] on icon at bounding box center [588, 722] width 7 height 11
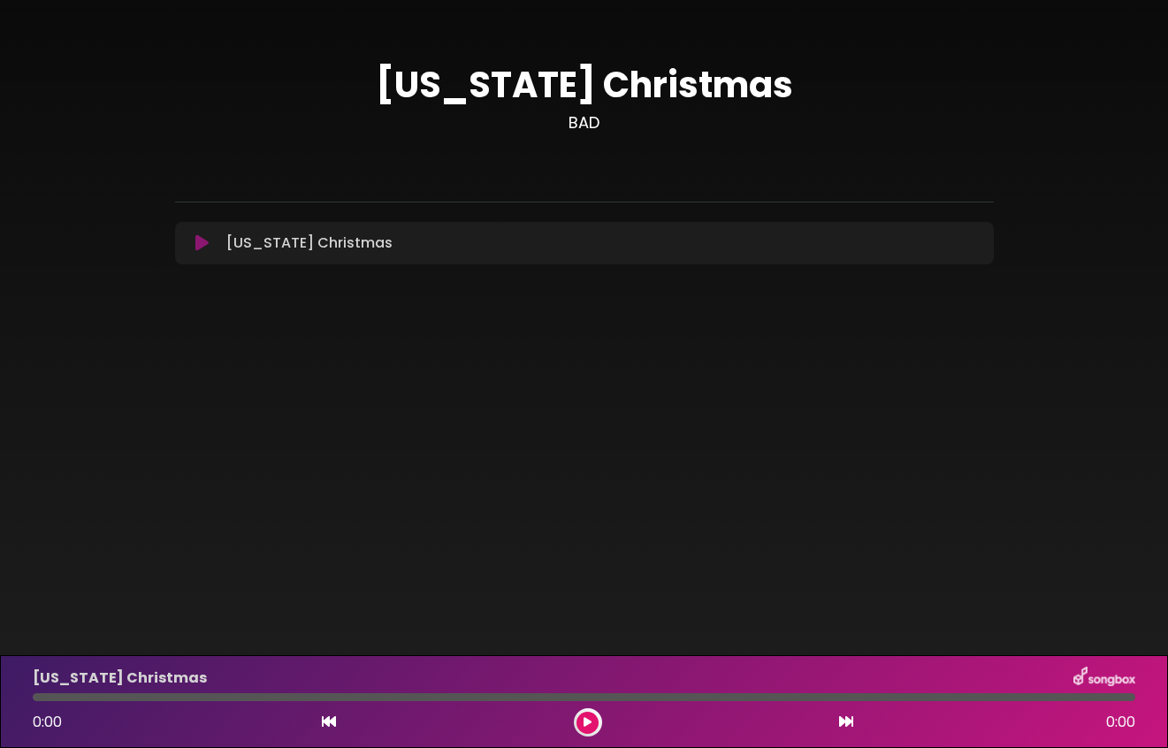
click at [586, 725] on icon at bounding box center [588, 722] width 8 height 11
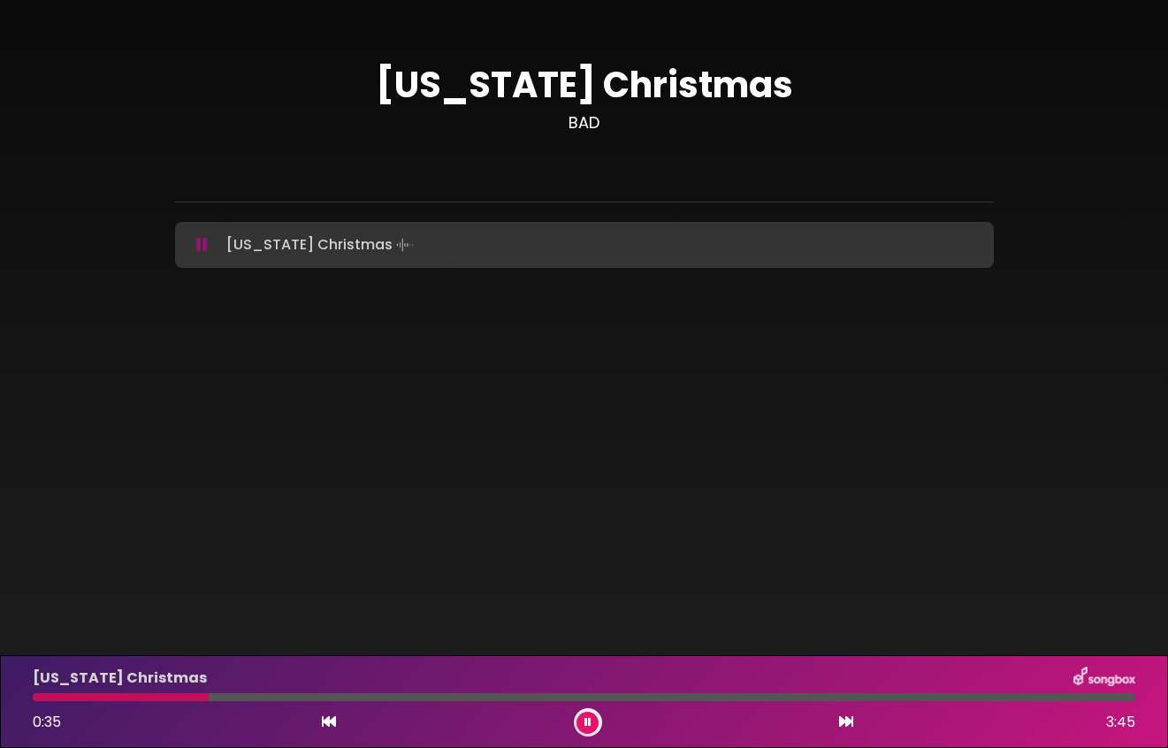
click at [589, 717] on icon at bounding box center [588, 722] width 7 height 11
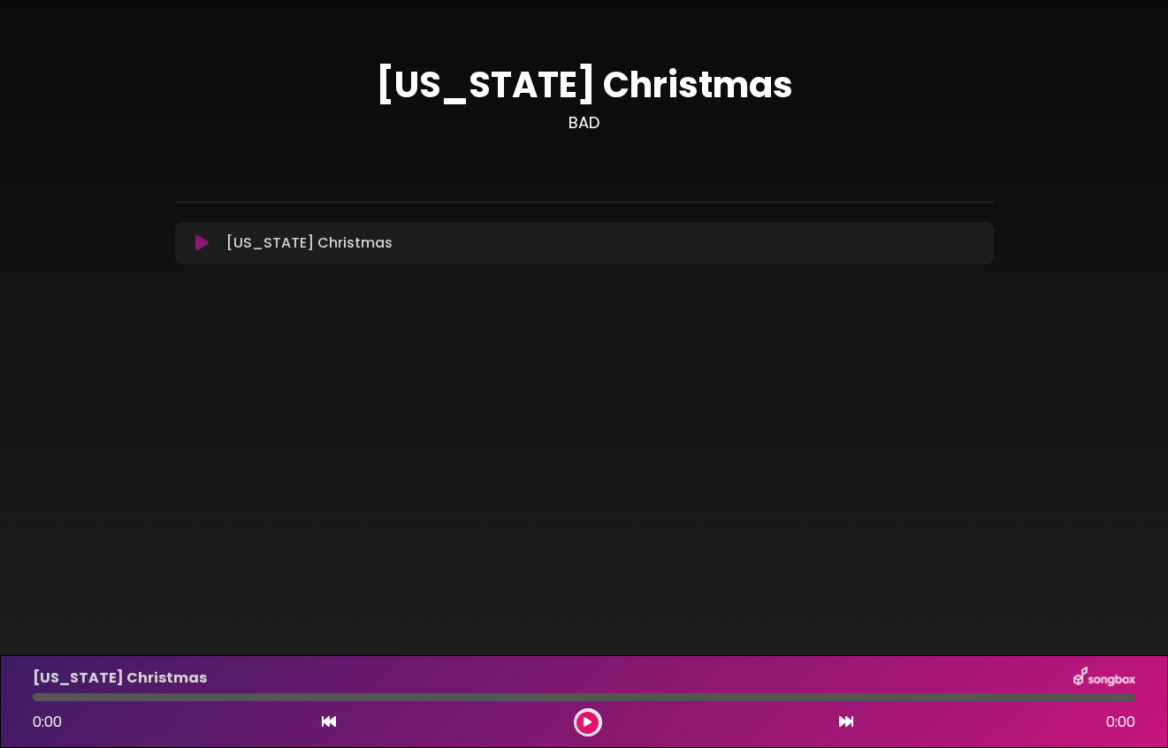
click at [590, 721] on icon at bounding box center [588, 722] width 8 height 11
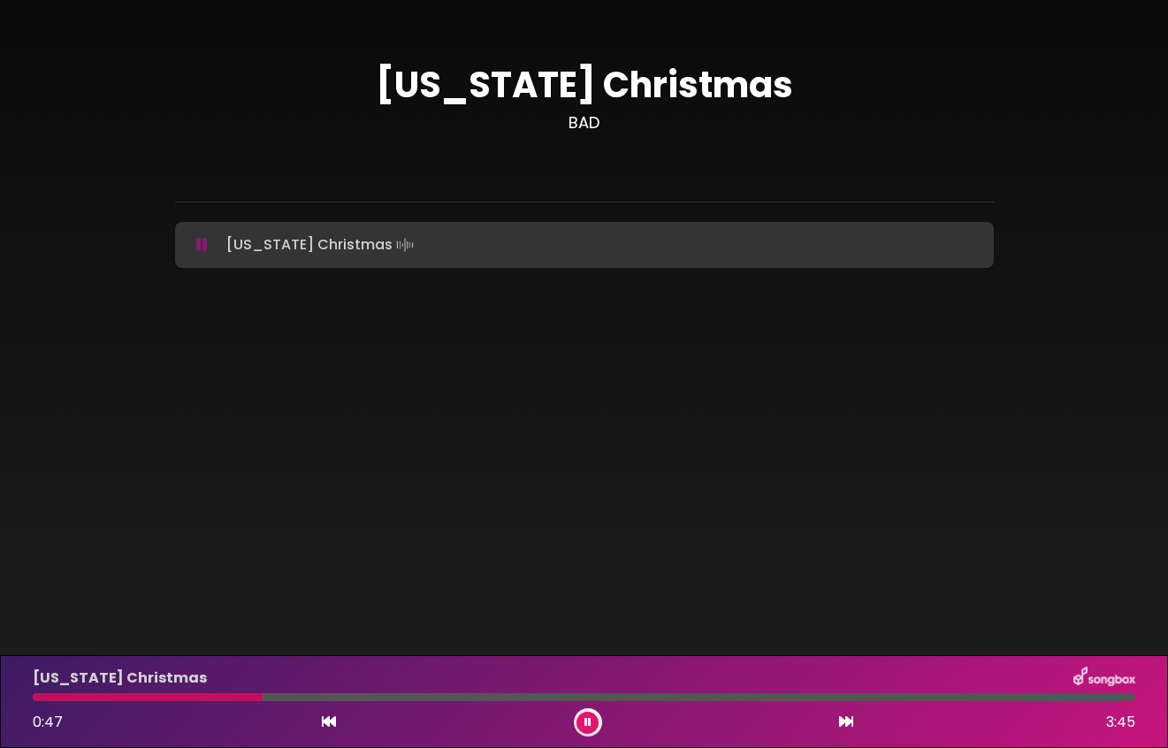
click at [588, 721] on icon at bounding box center [588, 722] width 7 height 11
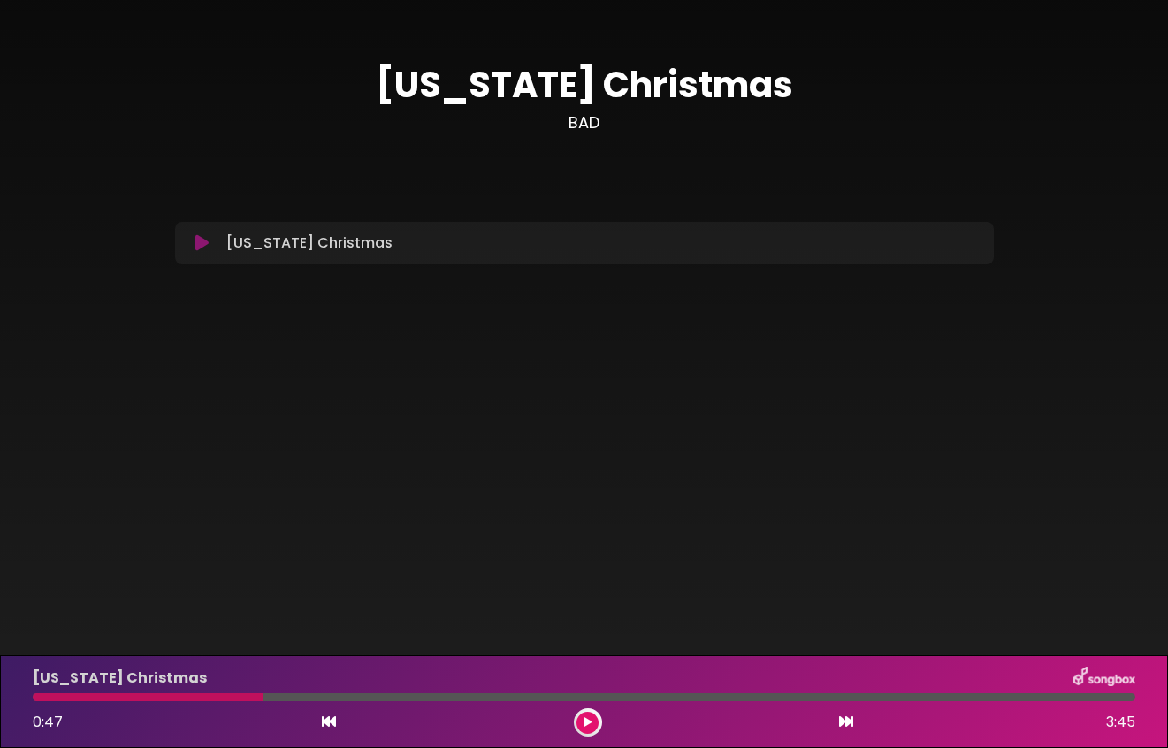
click at [593, 720] on button at bounding box center [588, 723] width 22 height 22
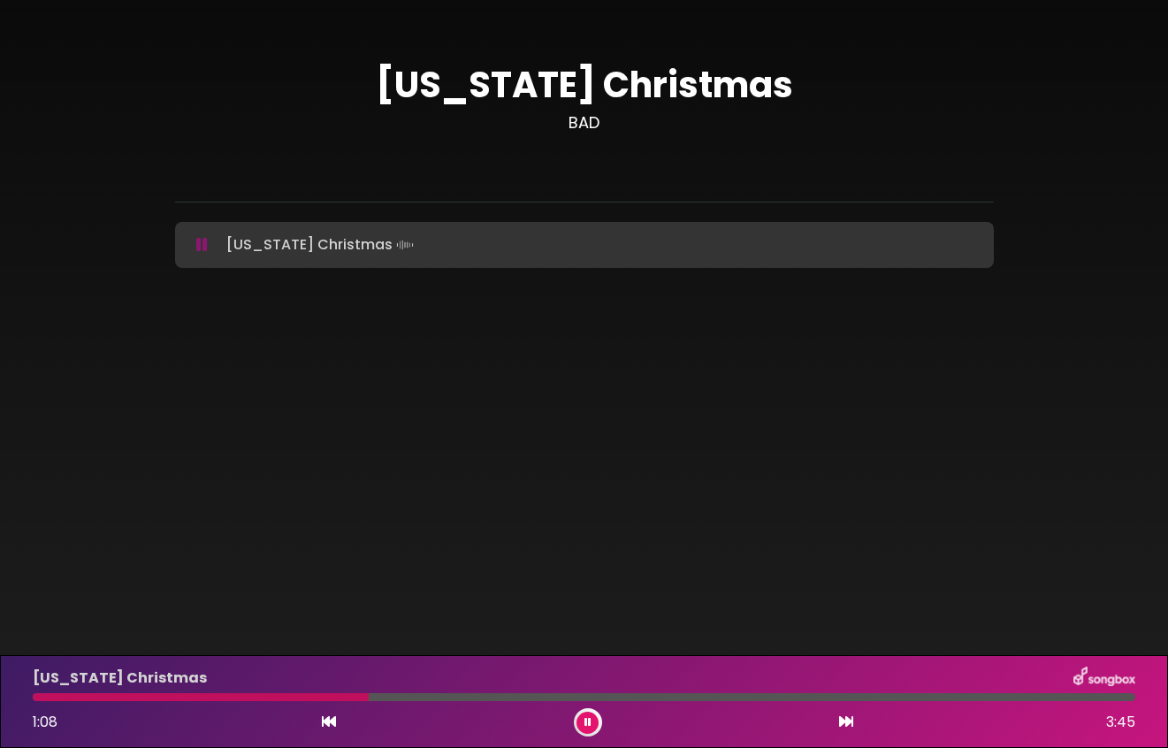
click at [585, 719] on icon at bounding box center [588, 722] width 7 height 11
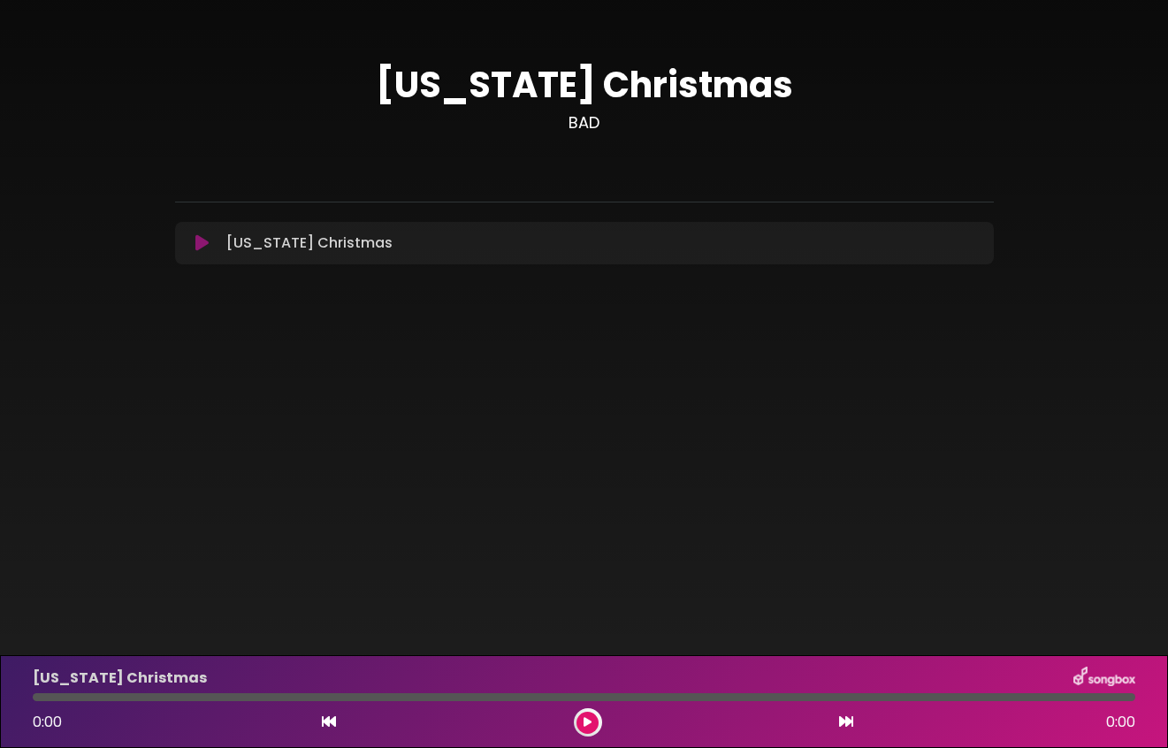
click at [588, 723] on icon at bounding box center [588, 722] width 8 height 11
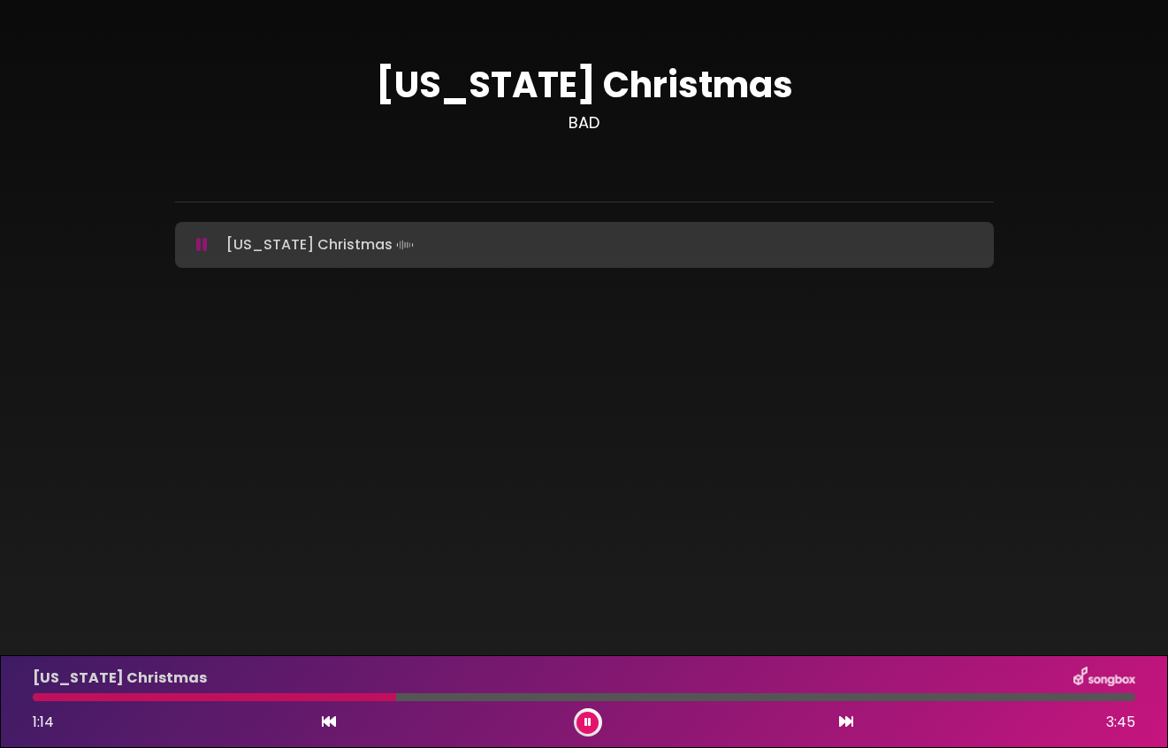
click at [587, 720] on icon at bounding box center [588, 722] width 7 height 11
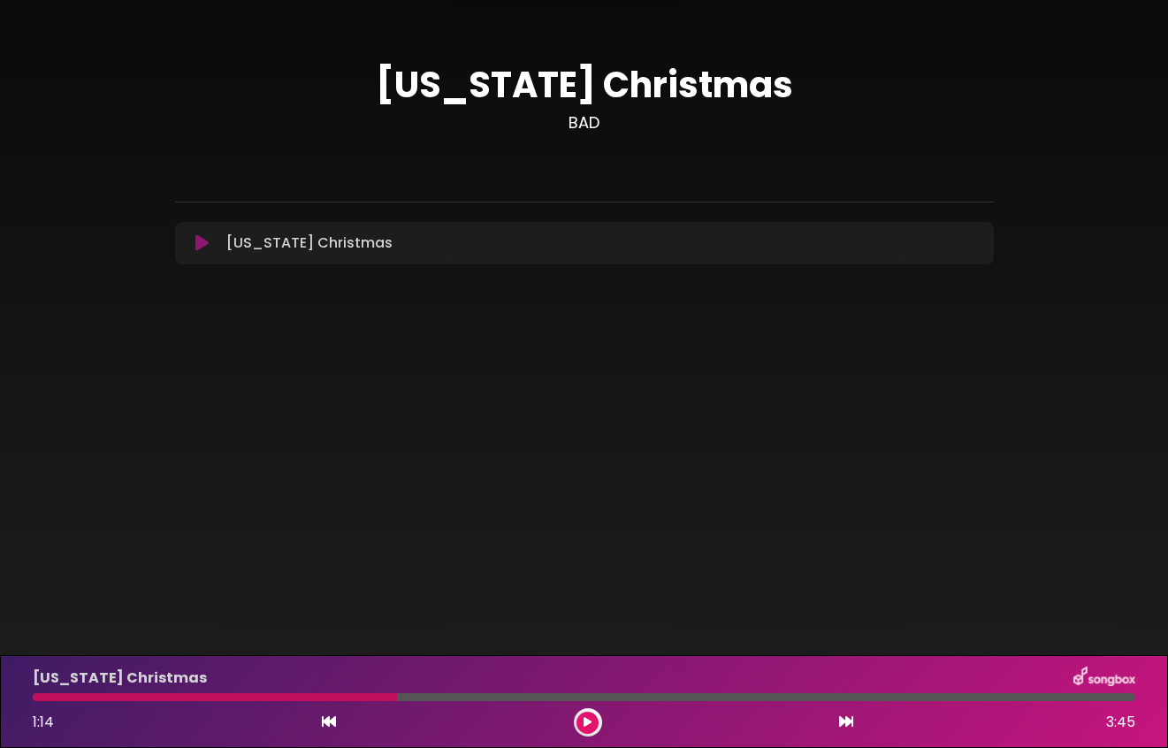
click at [324, 722] on icon at bounding box center [329, 722] width 14 height 14
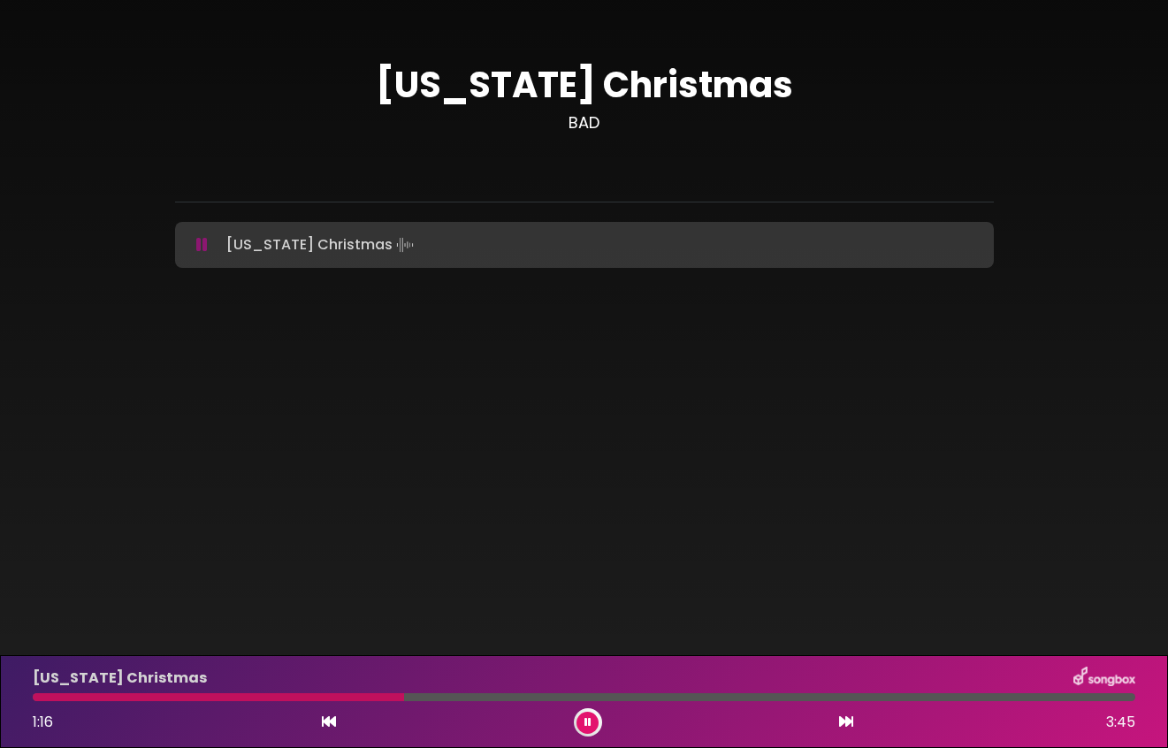
click at [324, 722] on icon at bounding box center [329, 722] width 14 height 14
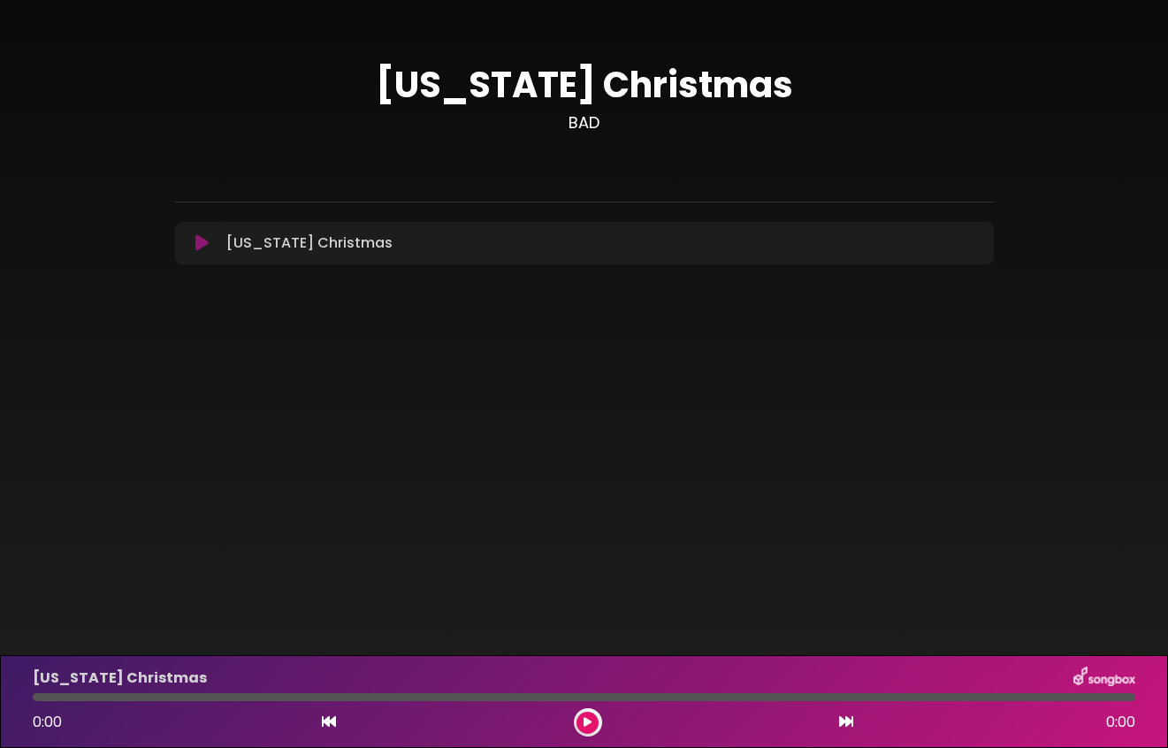
click at [591, 720] on icon at bounding box center [588, 722] width 8 height 11
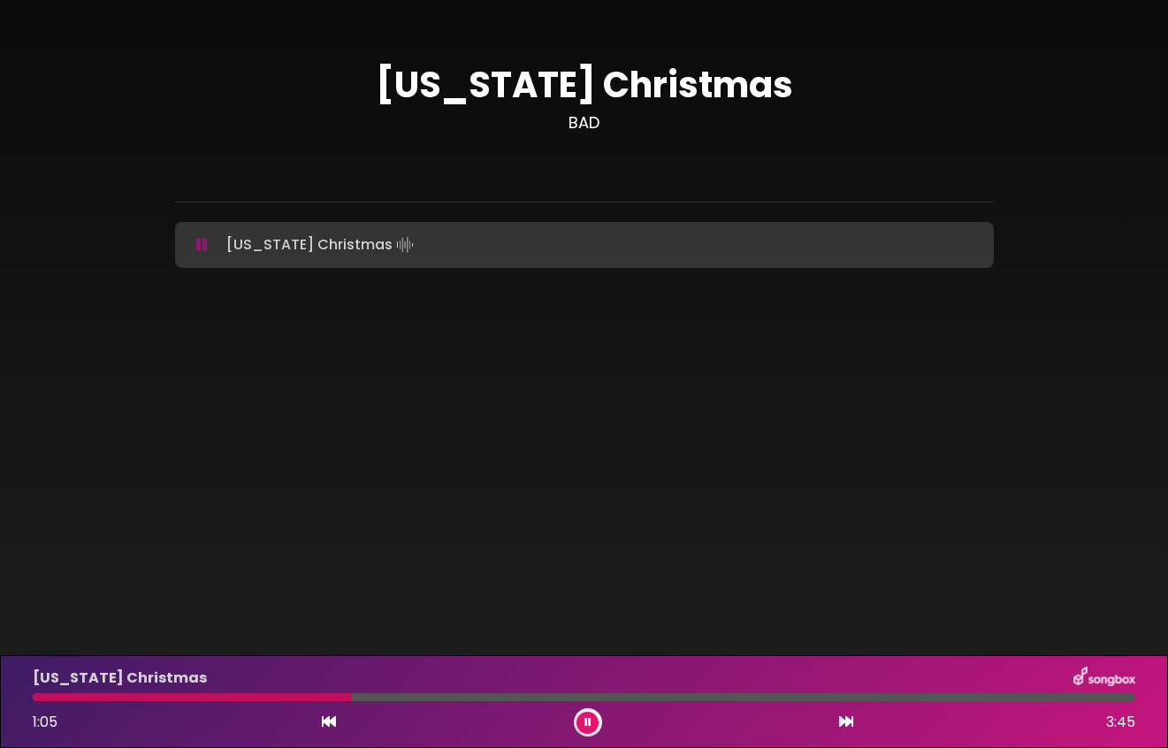
click at [592, 723] on button at bounding box center [588, 723] width 22 height 22
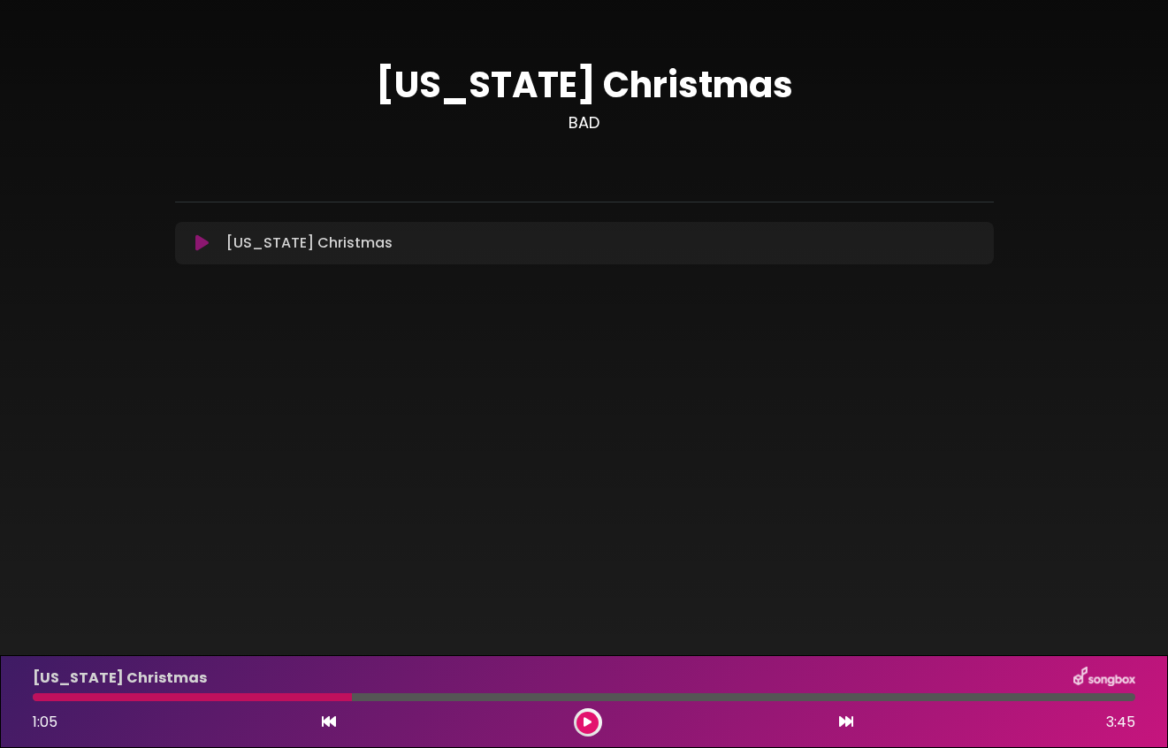
click at [585, 723] on icon at bounding box center [588, 722] width 8 height 11
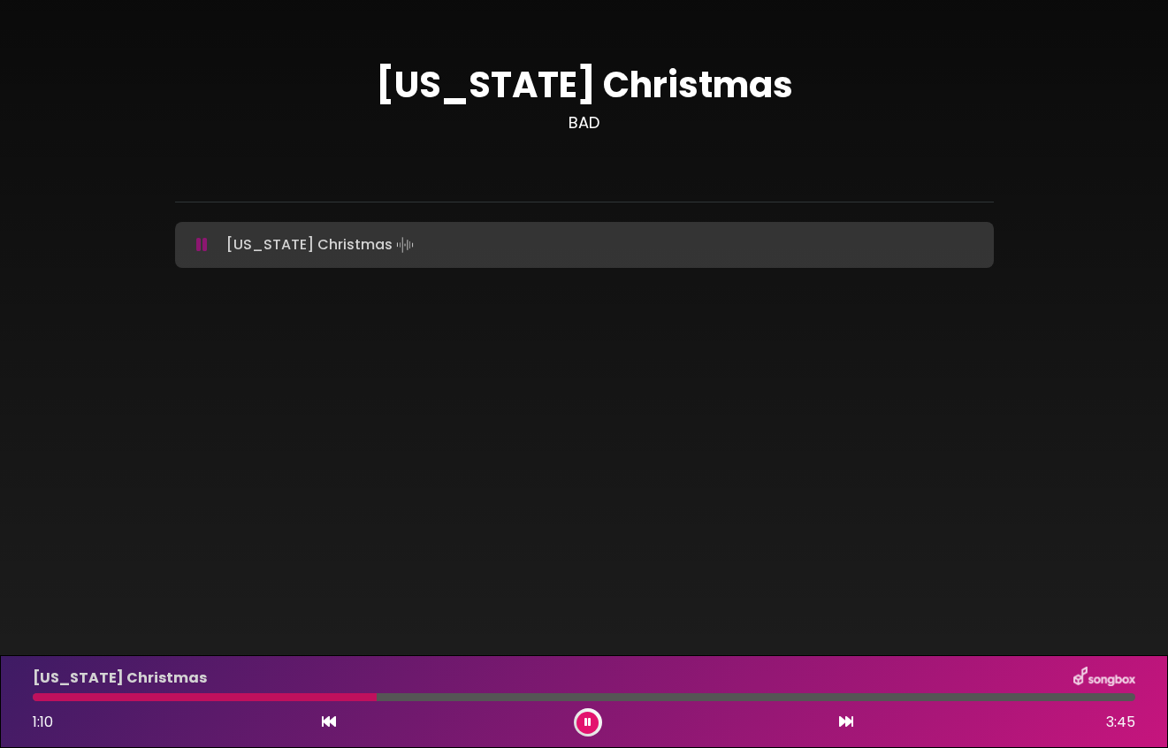
click at [587, 717] on icon at bounding box center [588, 722] width 7 height 11
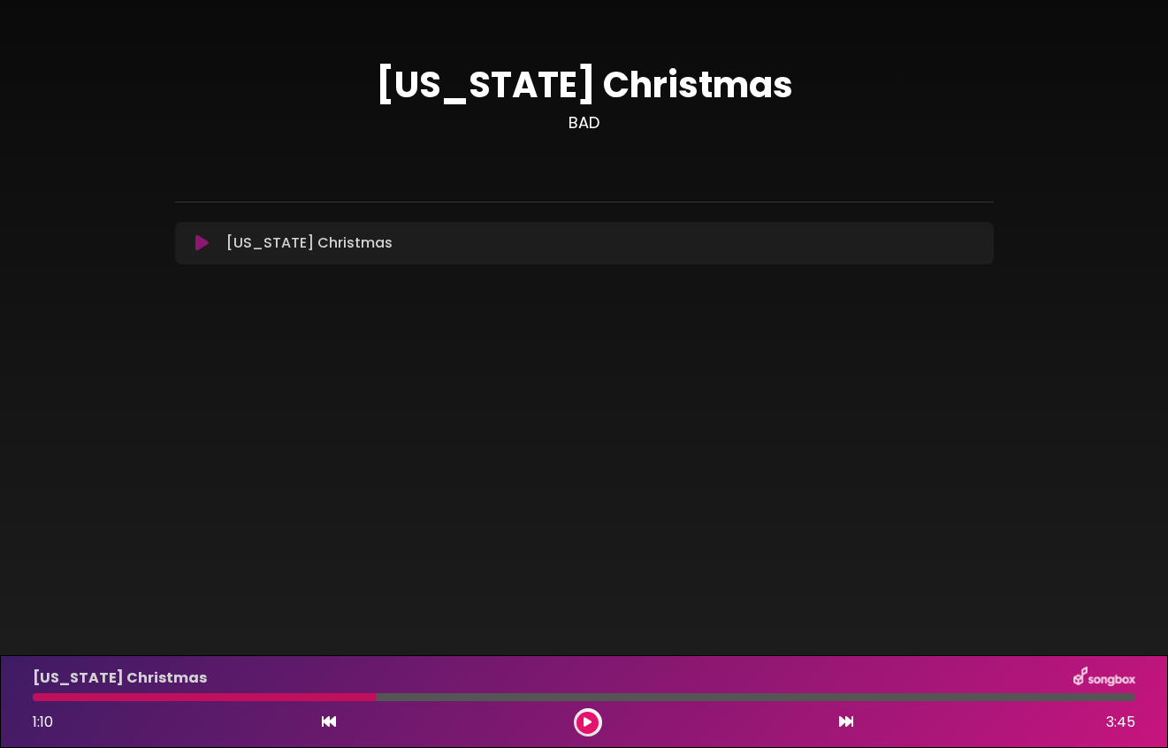
click at [849, 721] on icon at bounding box center [846, 722] width 14 height 14
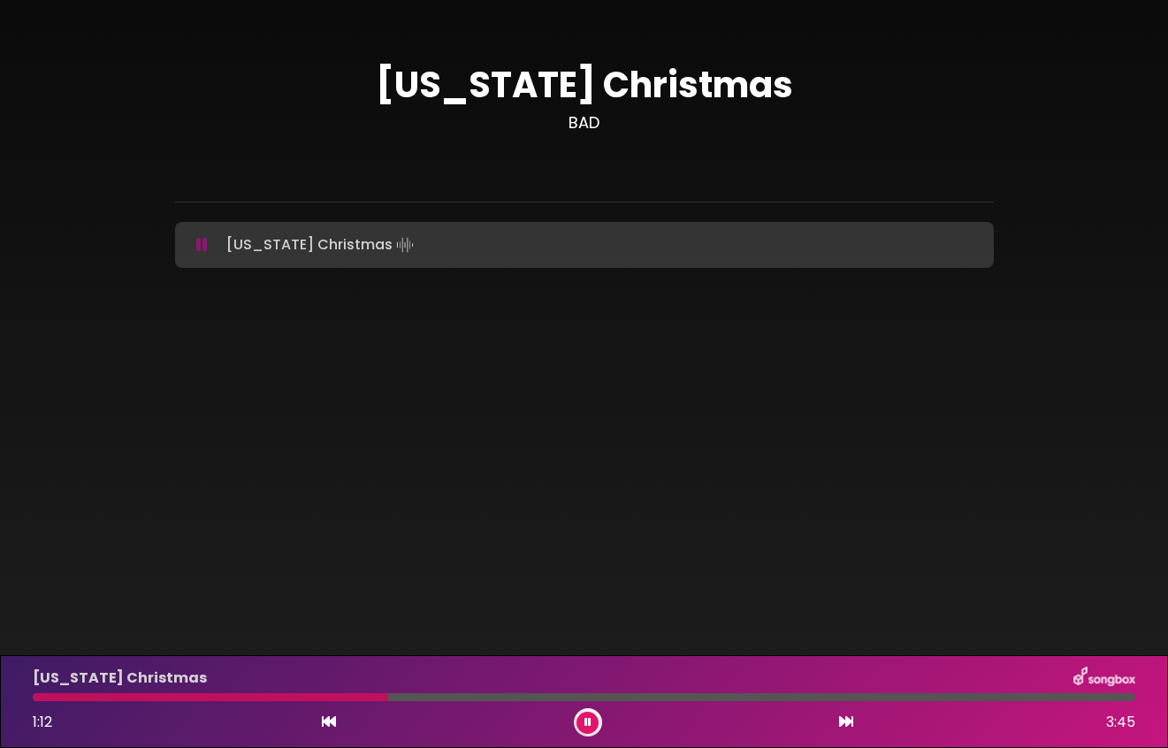
click at [589, 722] on icon at bounding box center [588, 722] width 7 height 11
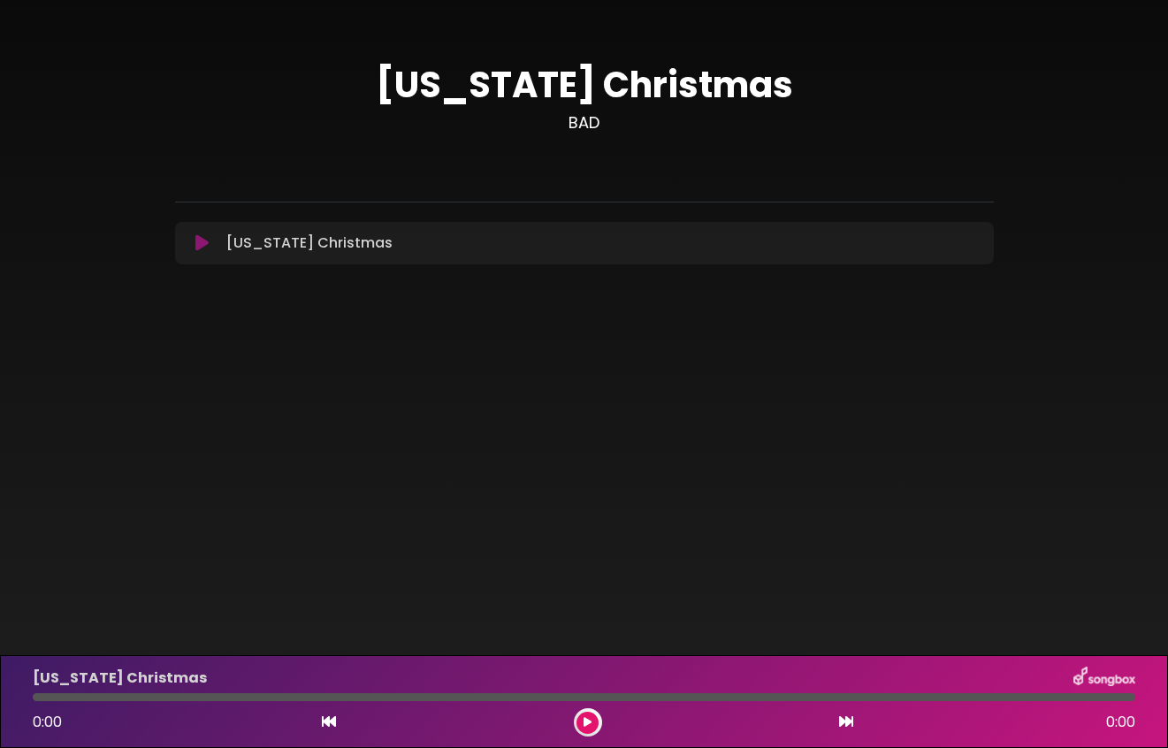
click at [588, 721] on icon at bounding box center [588, 722] width 8 height 11
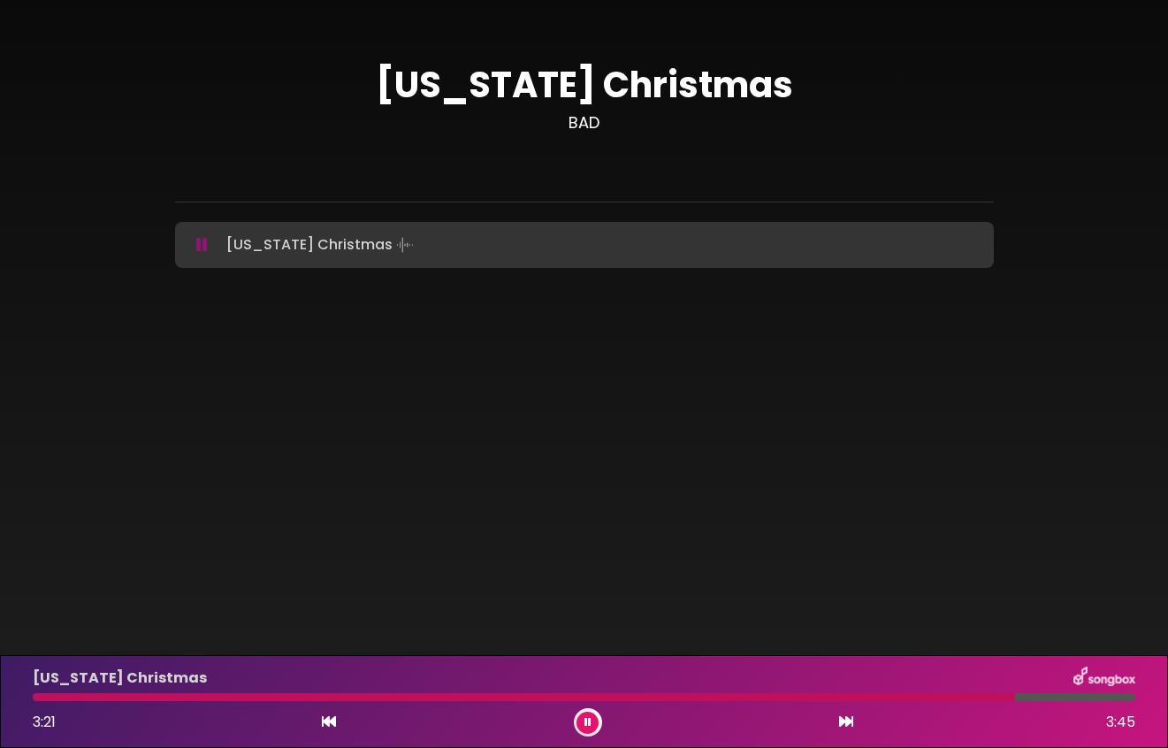
click at [587, 723] on icon at bounding box center [588, 722] width 7 height 11
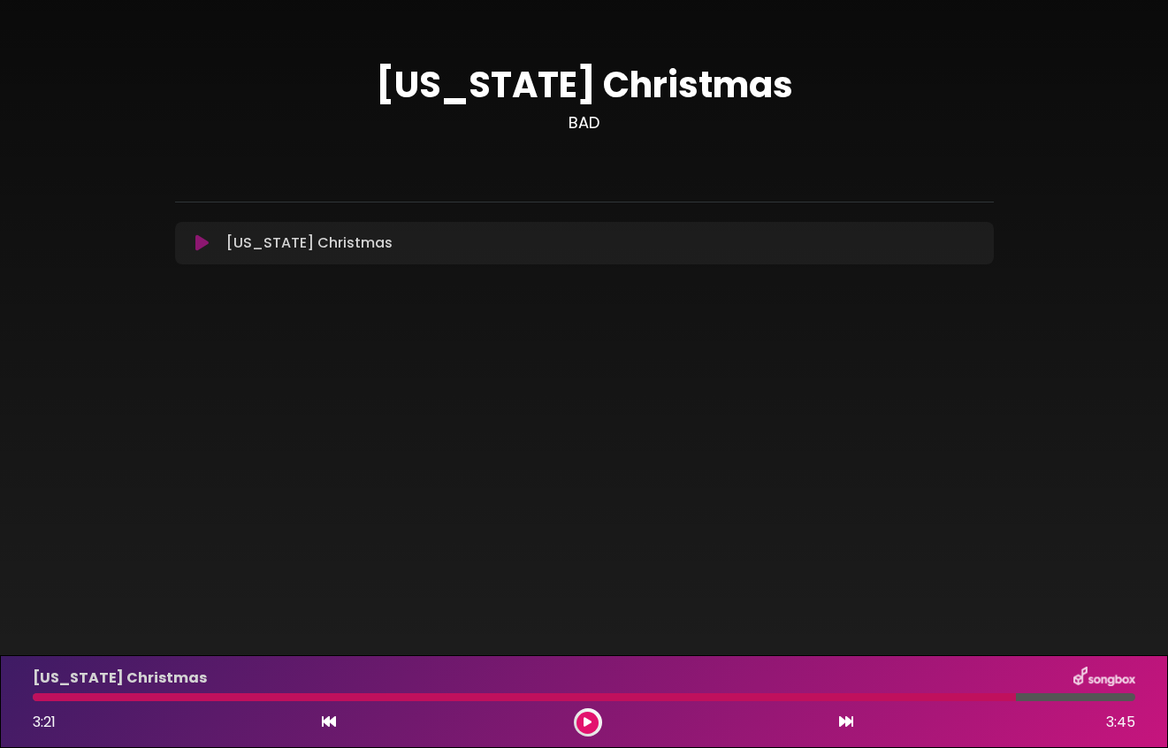
click at [589, 718] on icon at bounding box center [588, 722] width 8 height 11
